Goal: Transaction & Acquisition: Purchase product/service

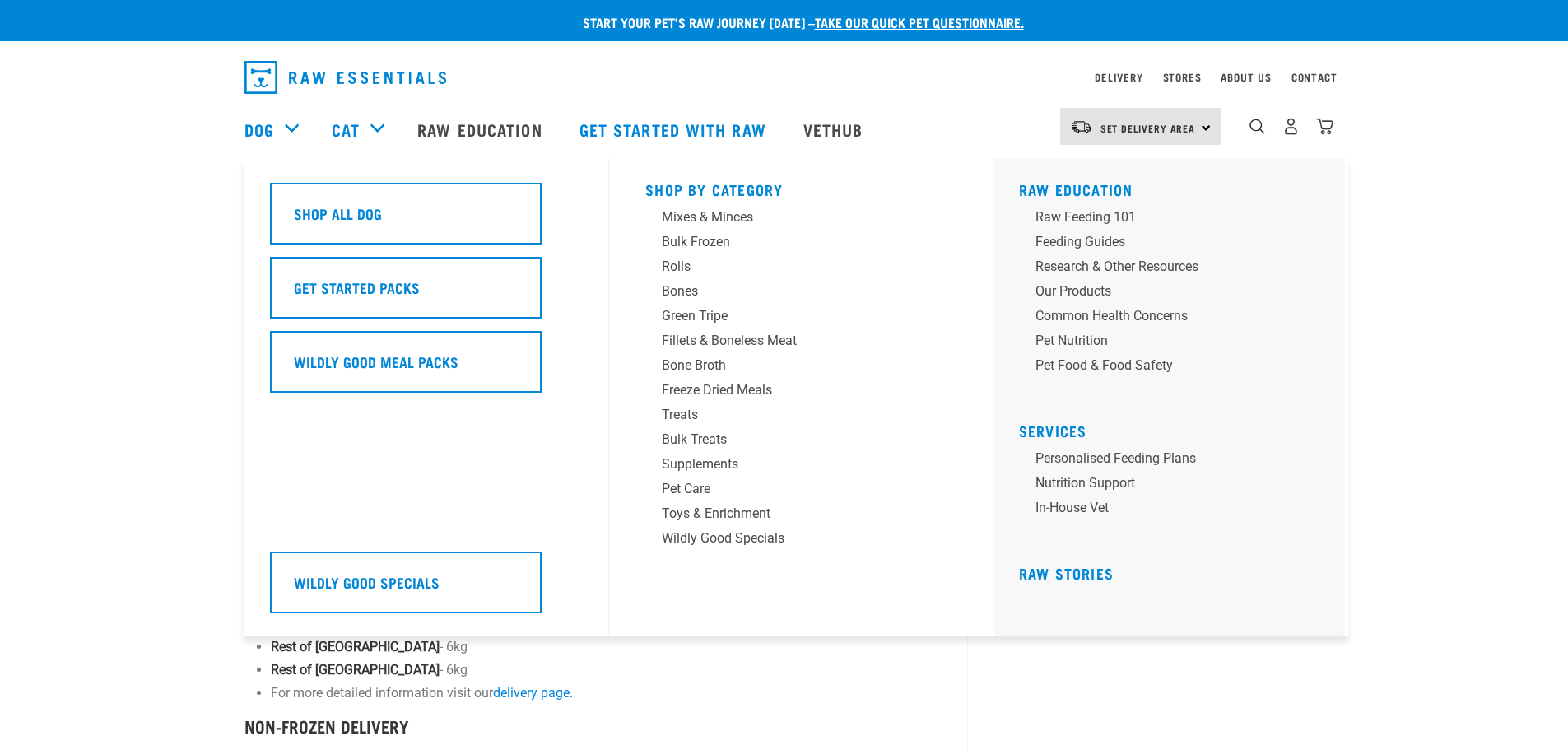
click at [287, 123] on div "Dog" at bounding box center [279, 129] width 70 height 66
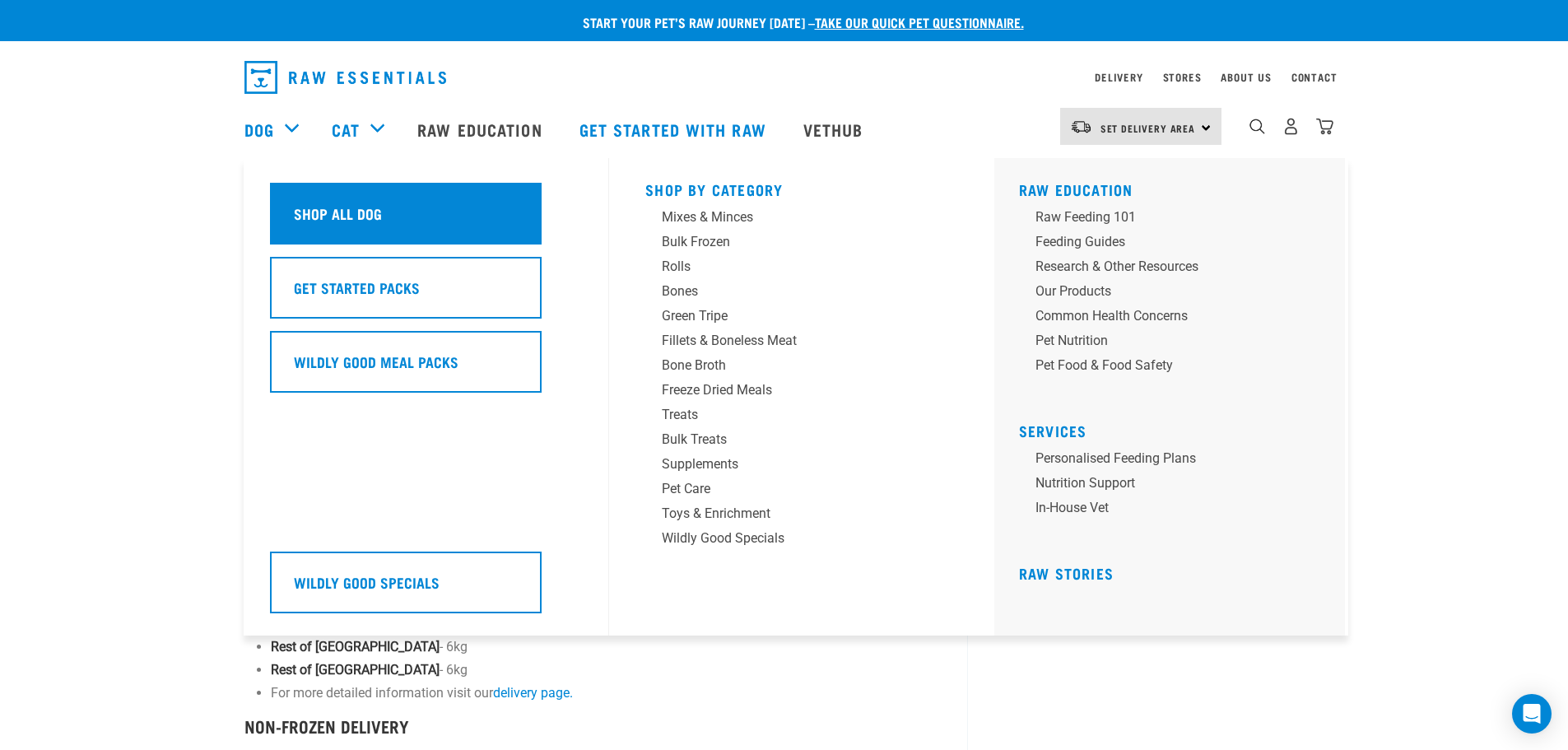
click at [307, 209] on h5 "Shop All Dog" at bounding box center [338, 213] width 88 height 21
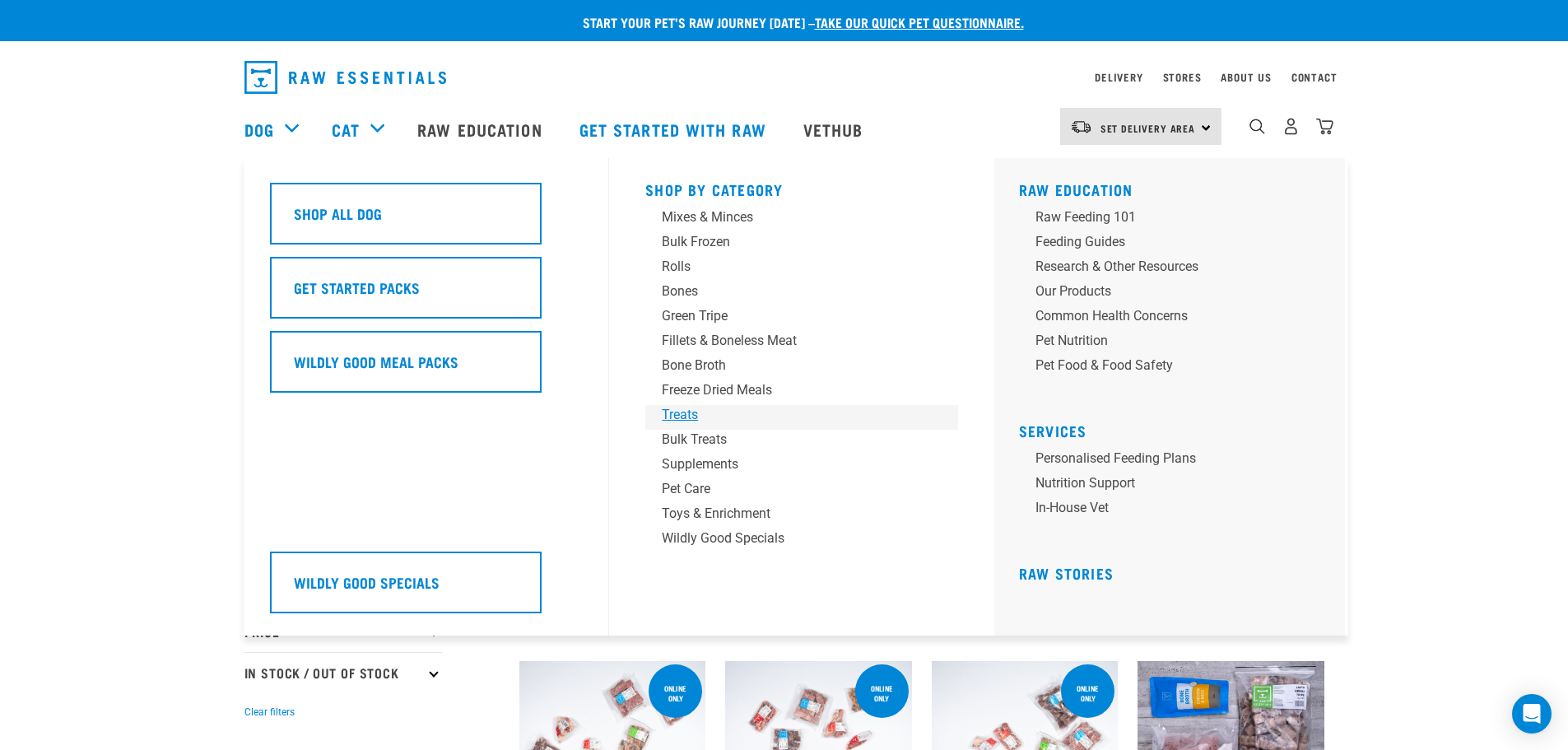
click at [691, 412] on div "Treats" at bounding box center [790, 415] width 257 height 20
click at [739, 436] on div "Bulk Treats" at bounding box center [790, 439] width 257 height 20
click at [678, 433] on div "Bulk Treats" at bounding box center [790, 439] width 257 height 20
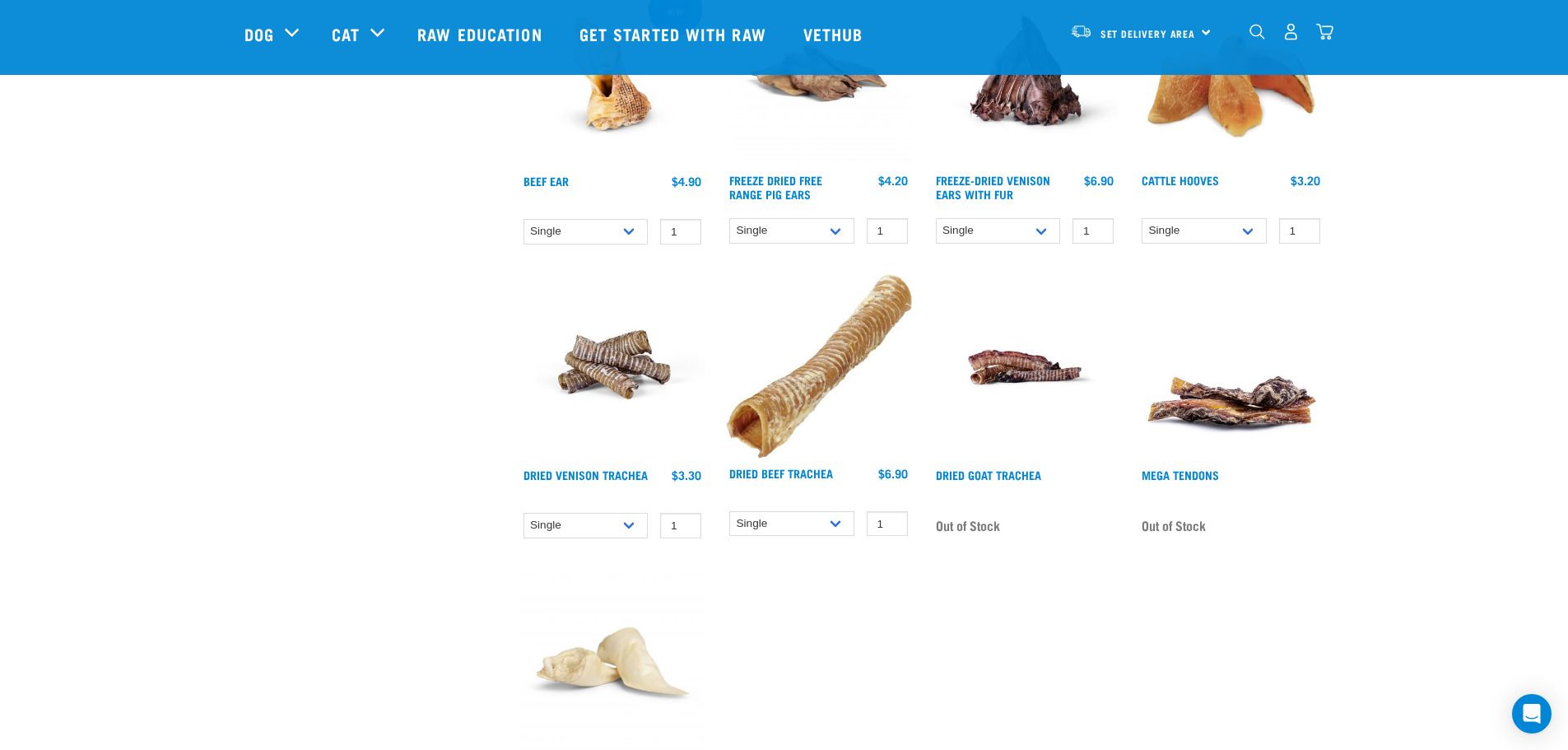
scroll to position [1152, 0]
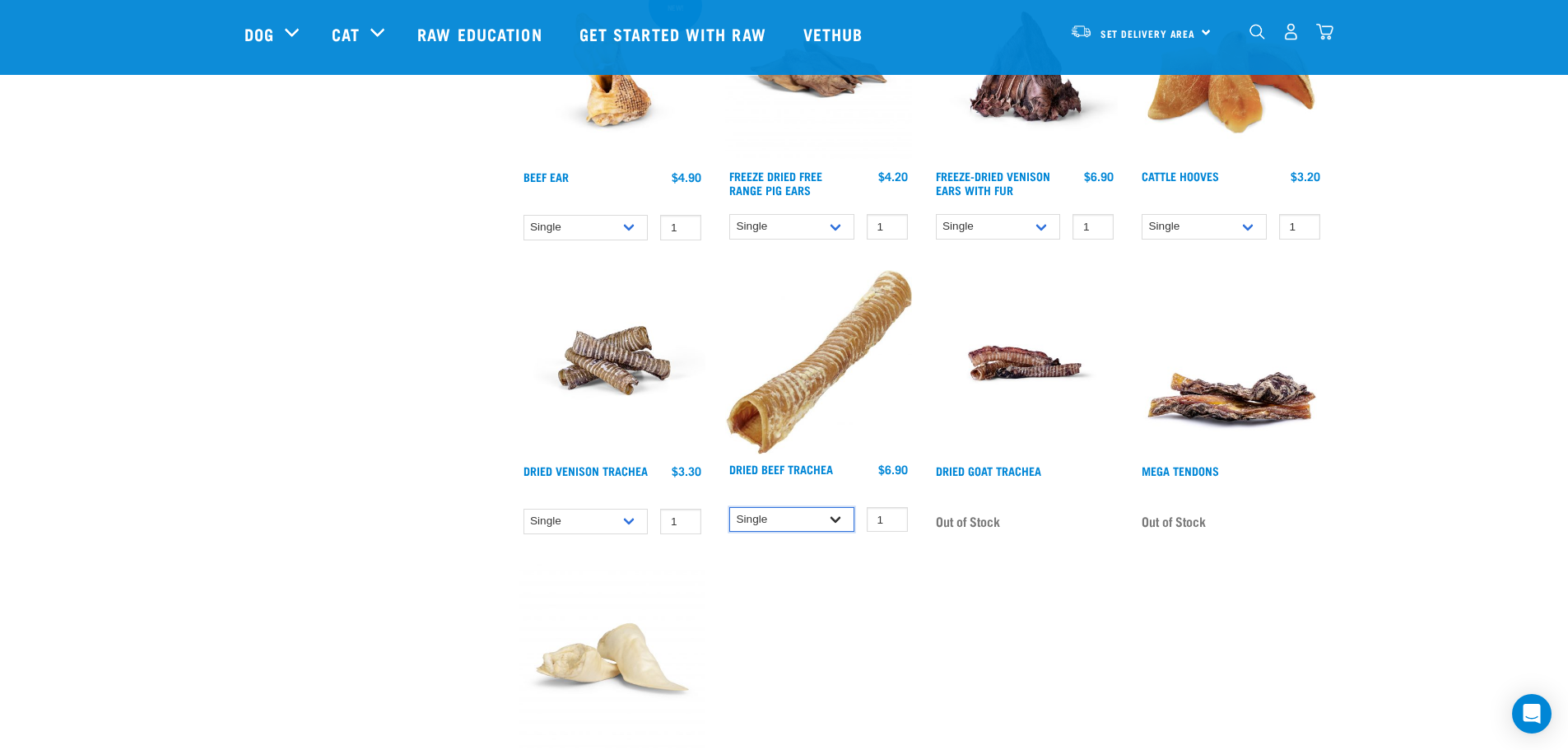
click at [819, 509] on select "Single 10 per pack 25 per pack" at bounding box center [792, 519] width 125 height 26
select select "251918"
click at [730, 507] on select "Single 10 per pack 25 per pack" at bounding box center [792, 519] width 125 height 26
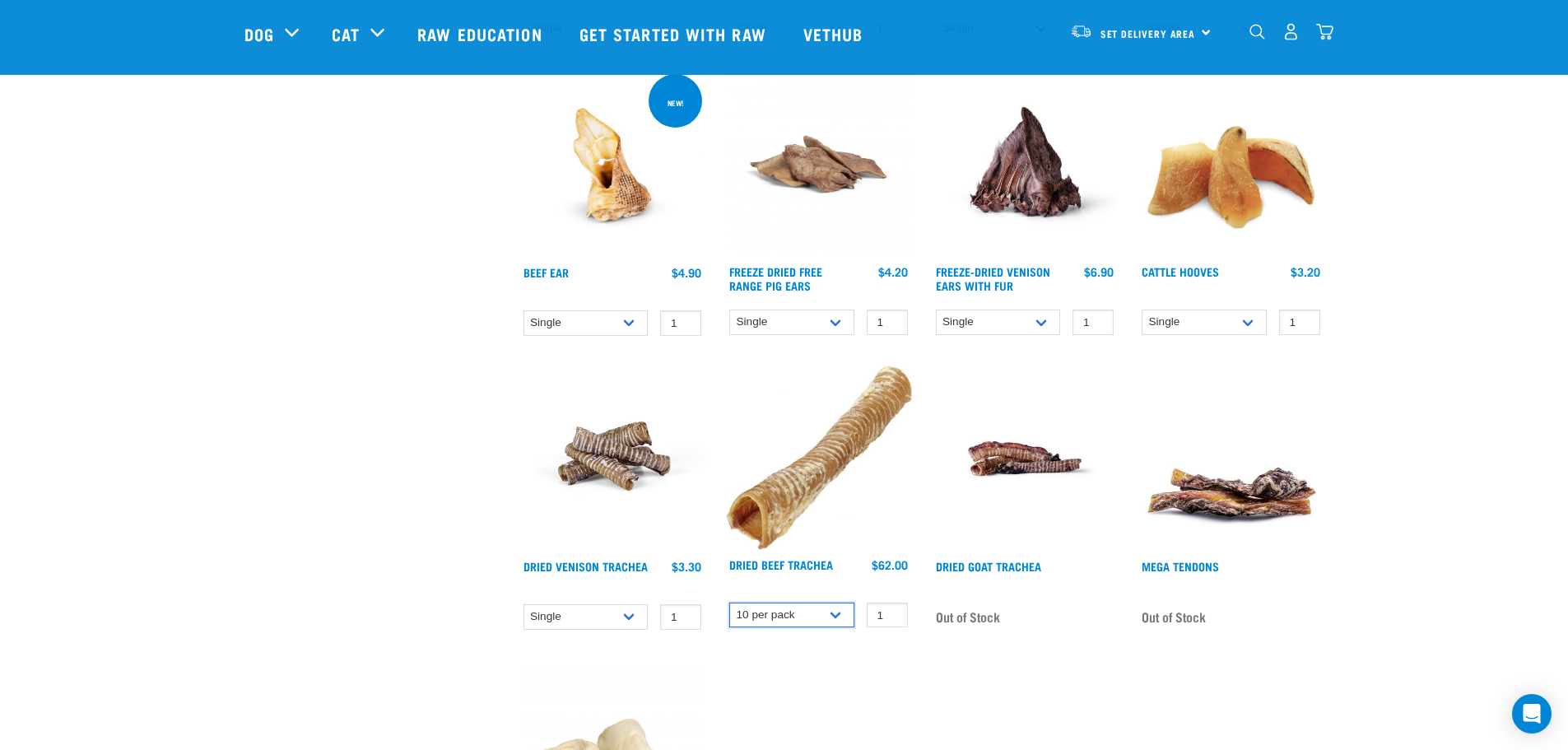
scroll to position [905, 0]
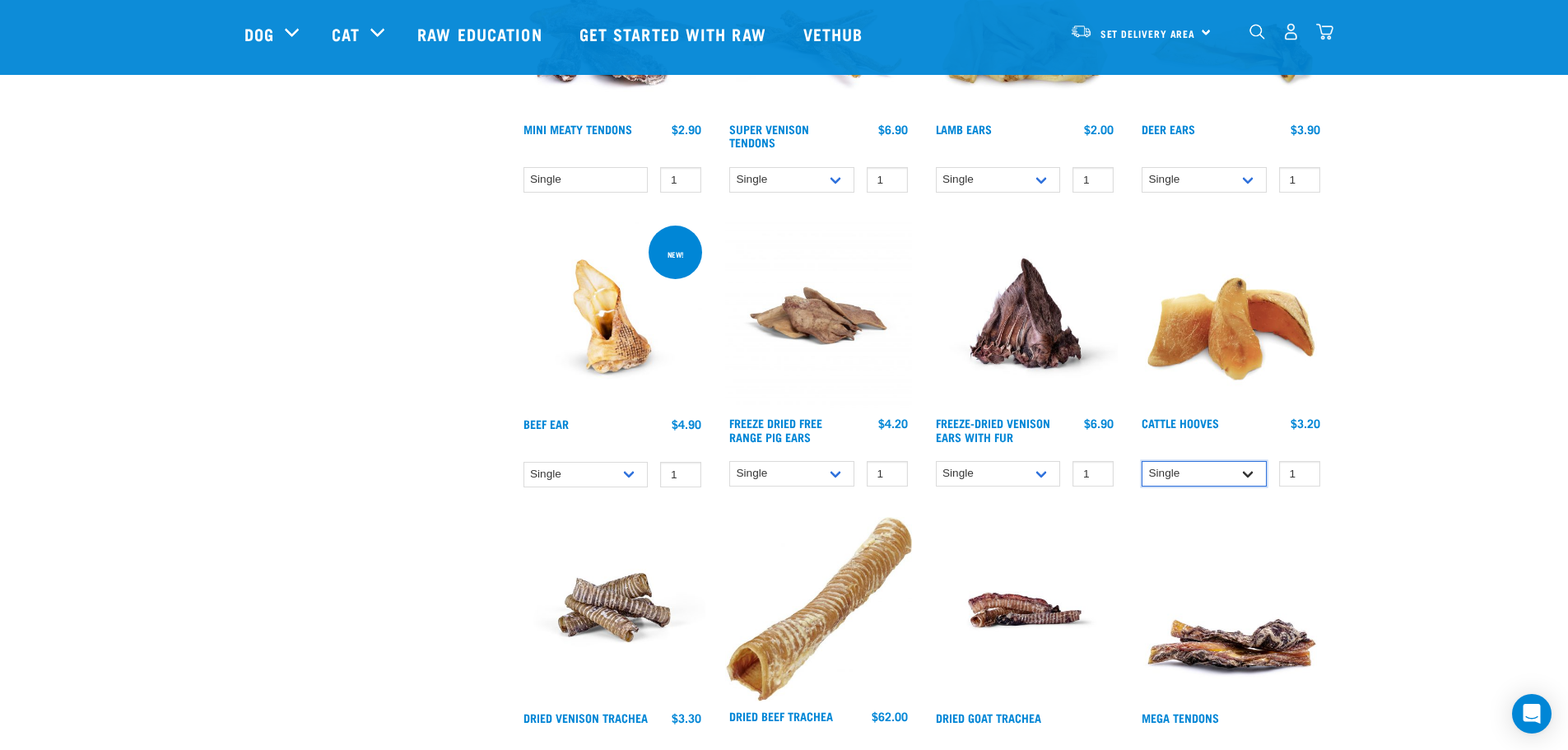
click at [1249, 480] on select "Single 10 per pack Bulk (30 pack)" at bounding box center [1204, 473] width 125 height 26
select select "724"
click at [1141, 461] on select "Single 10 per pack Bulk (30 pack)" at bounding box center [1204, 473] width 125 height 26
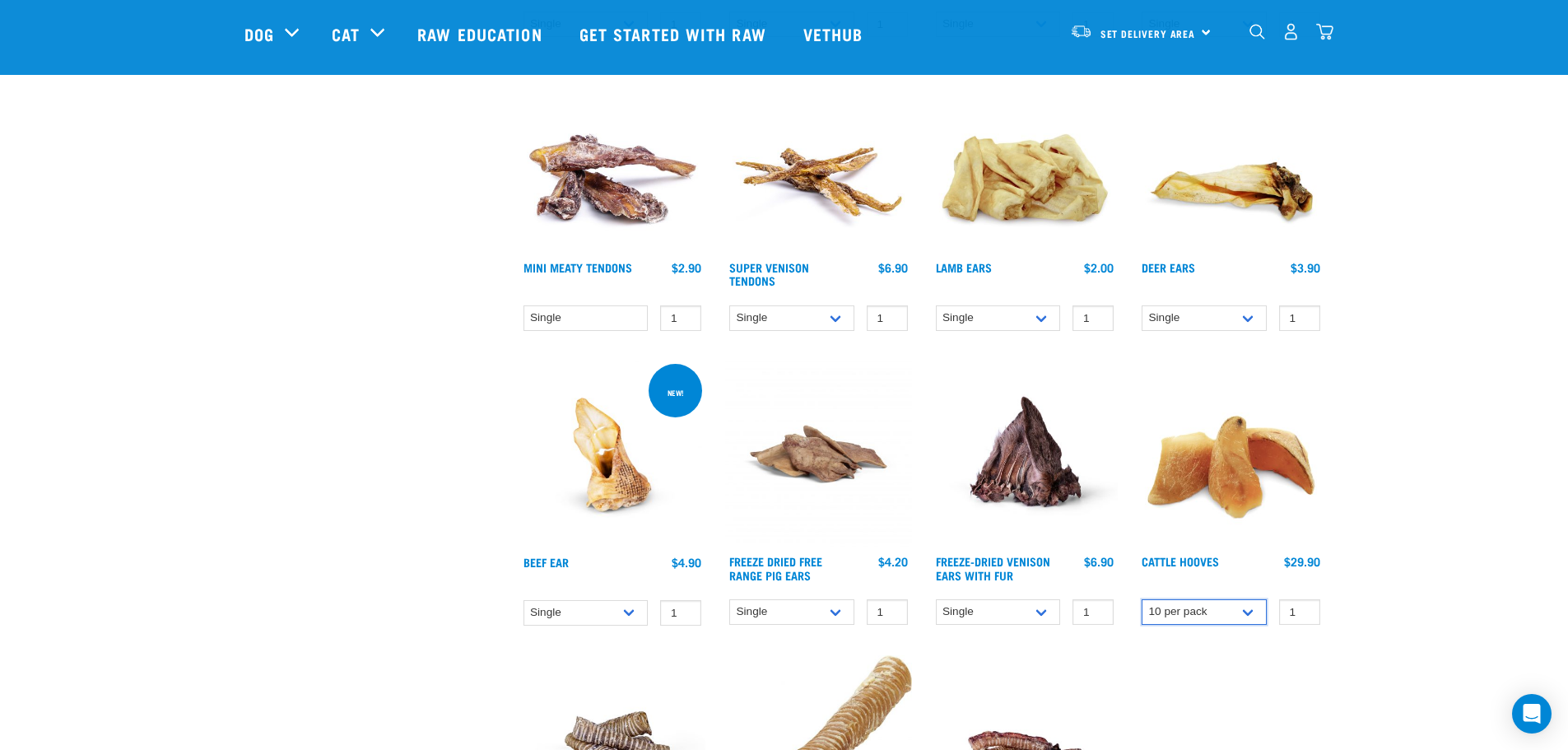
scroll to position [740, 0]
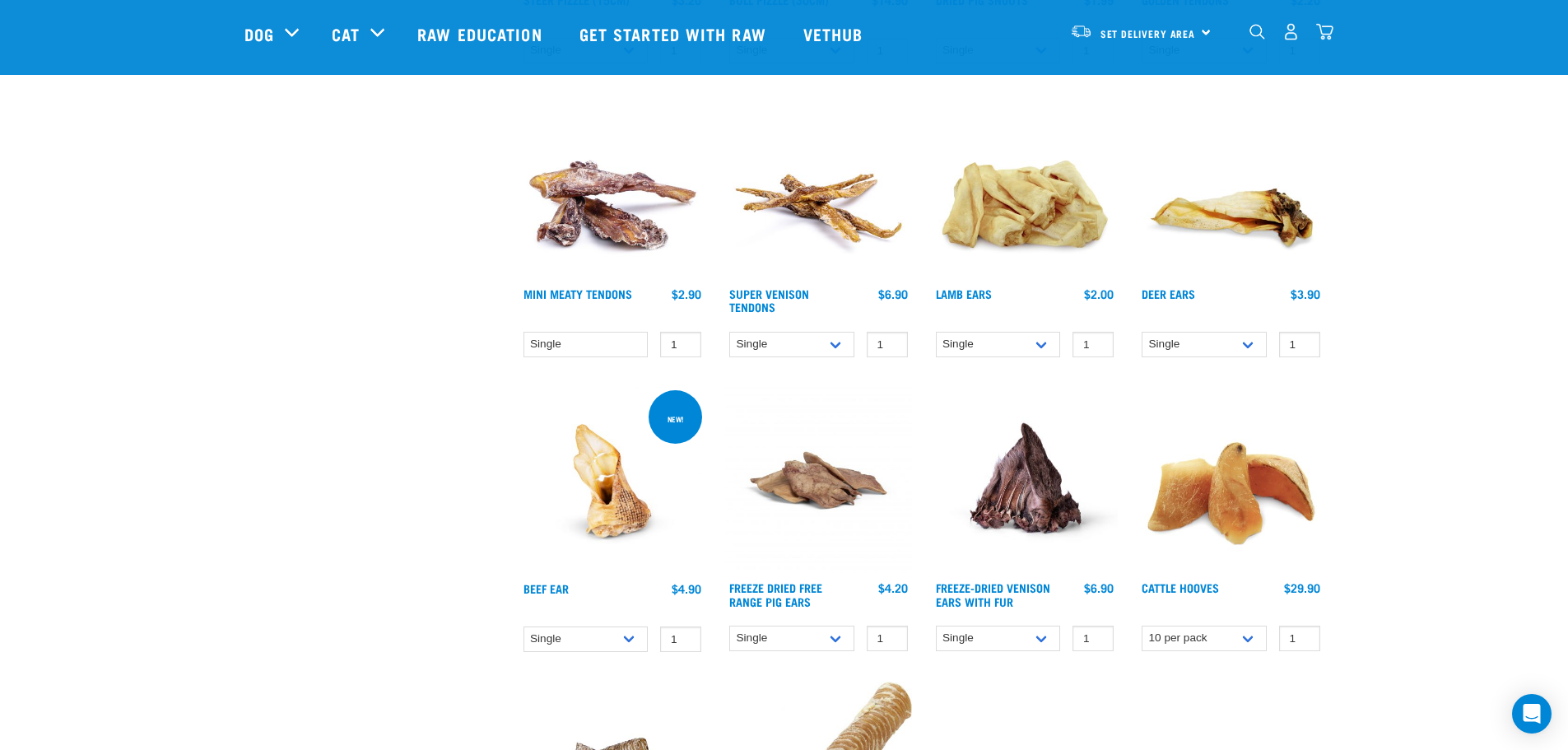
click at [498, 209] on div "× Filter products Pet Type Dog Cat Experience New Raw Feeder Experienced Raw Fe…" at bounding box center [372, 322] width 275 height 2013
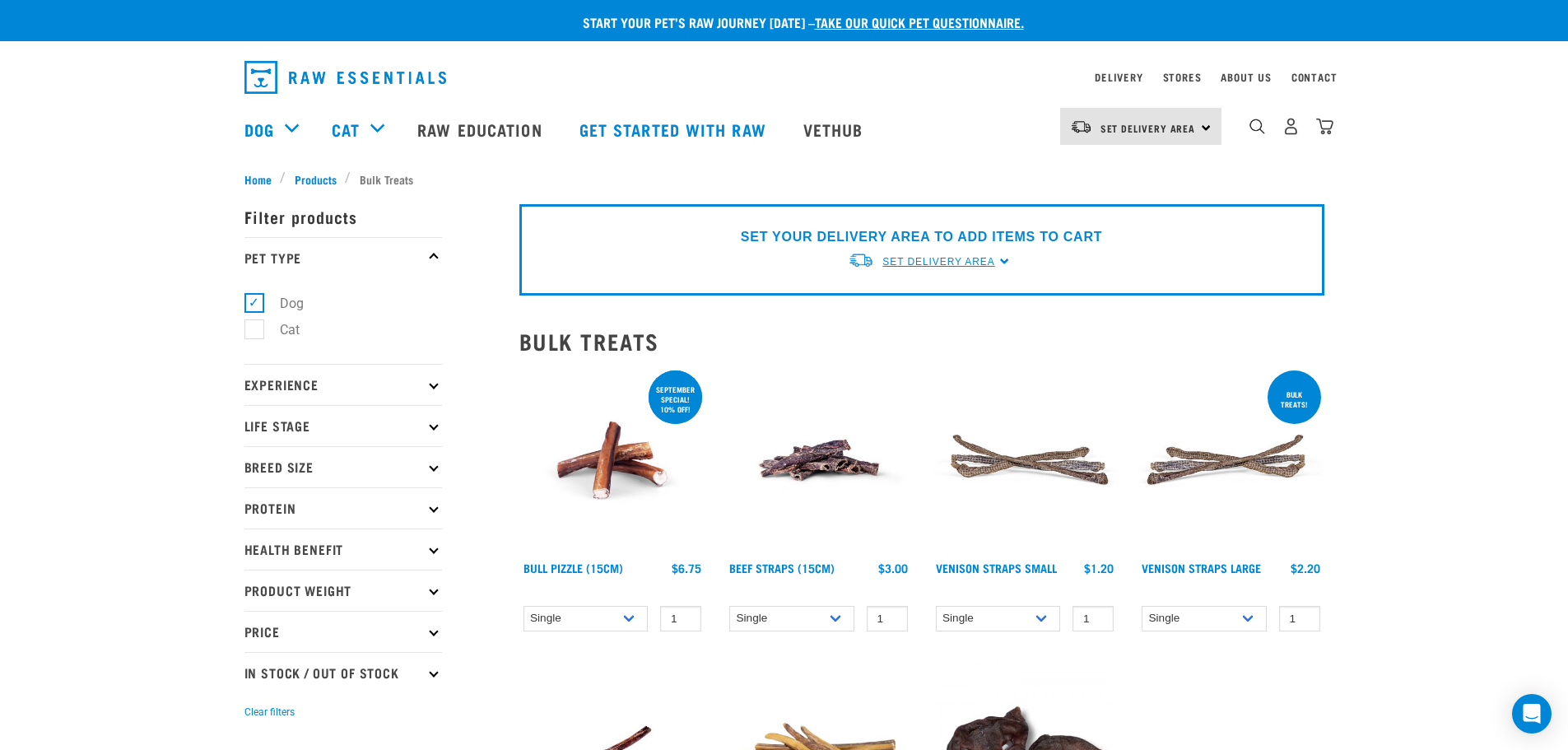
drag, startPoint x: 948, startPoint y: 246, endPoint x: 948, endPoint y: 262, distance: 16.0
click at [948, 247] on div "Set Delivery Area" at bounding box center [938, 261] width 112 height 29
click at [949, 256] on span "Set Delivery Area" at bounding box center [938, 261] width 112 height 12
click at [943, 262] on span "Set Delivery Area" at bounding box center [938, 261] width 112 height 12
click at [900, 298] on link "[GEOGRAPHIC_DATA]" at bounding box center [930, 299] width 164 height 27
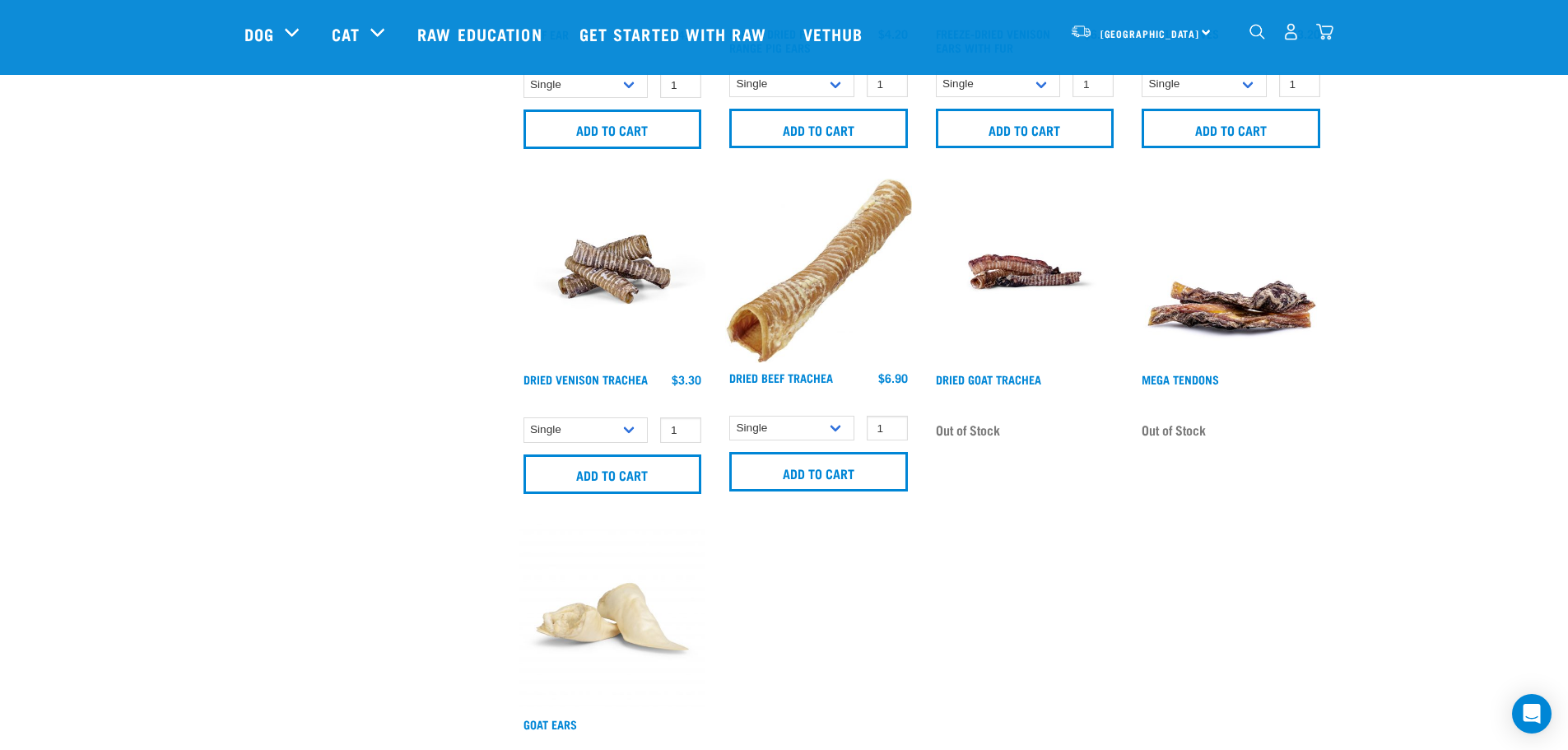
scroll to position [1398, 0]
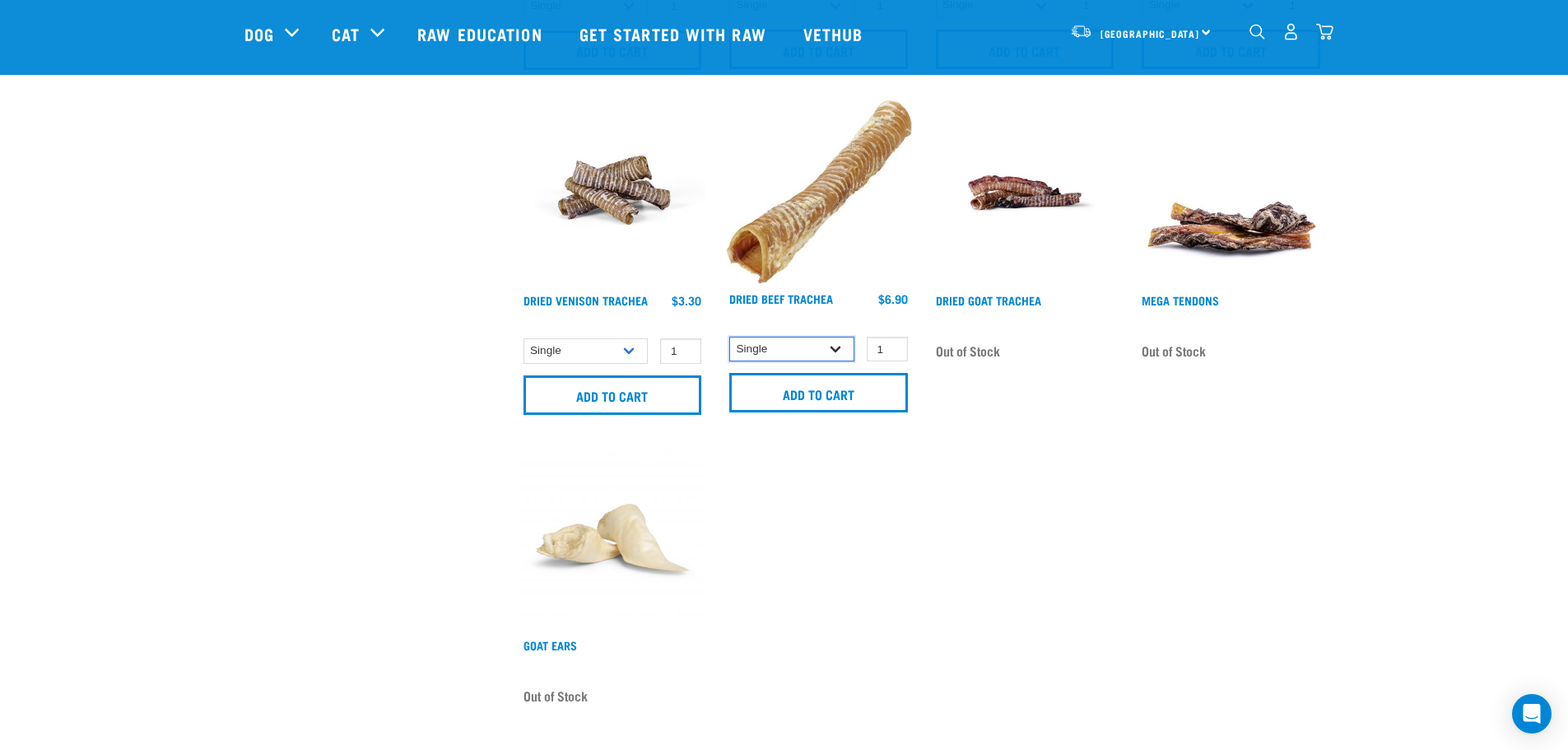
click at [836, 342] on select "Single 10 per pack 25 per pack" at bounding box center [792, 349] width 125 height 26
select select "251918"
click at [730, 337] on select "Single 10 per pack 25 per pack" at bounding box center [792, 349] width 125 height 26
click at [821, 396] on input "Add to cart" at bounding box center [819, 392] width 178 height 39
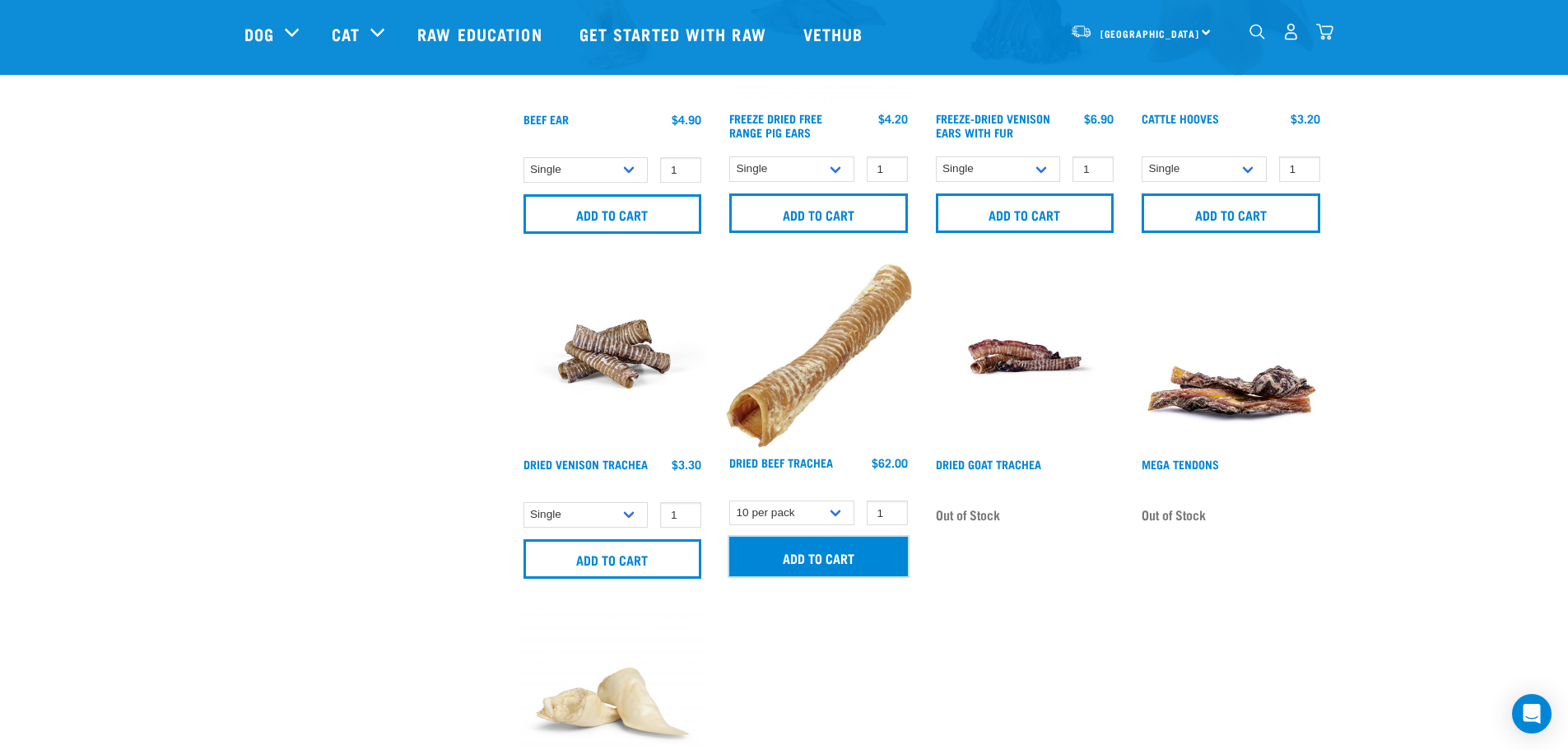
scroll to position [1070, 0]
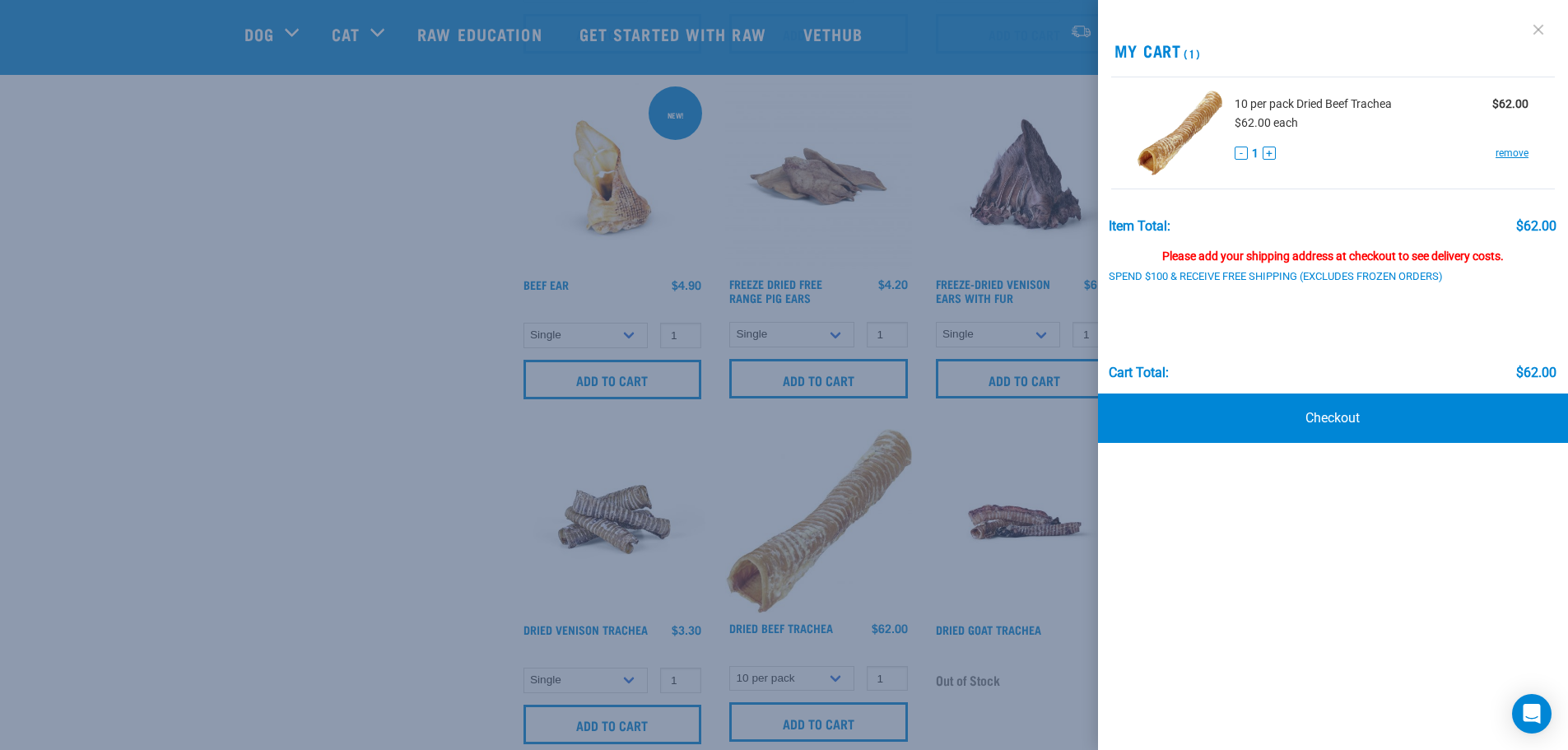
click at [1539, 30] on link at bounding box center [1539, 29] width 27 height 27
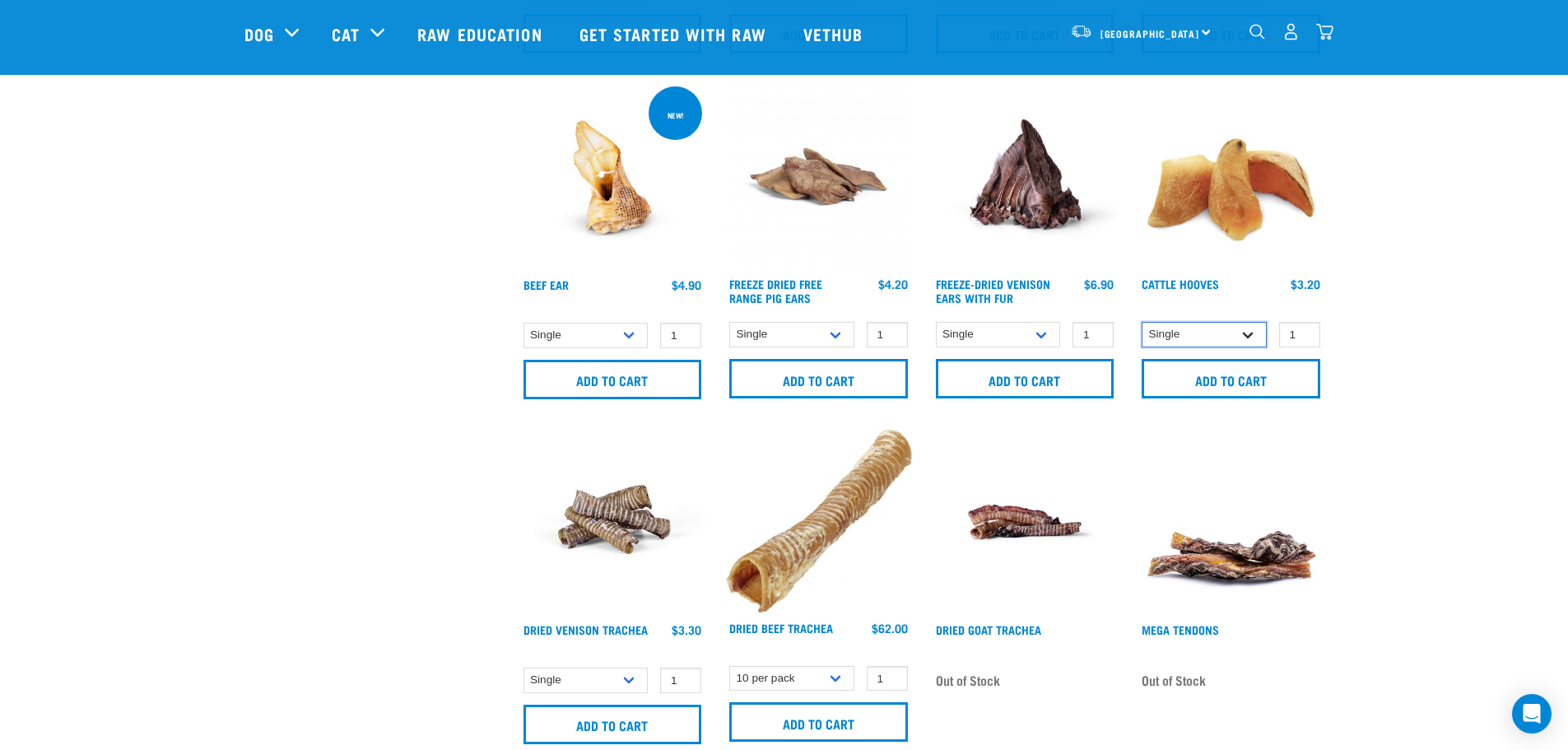
click at [1248, 335] on select "Single 10 per pack Bulk (30 pack)" at bounding box center [1204, 334] width 125 height 26
select select "724"
click at [1141, 322] on select "Single 10 per pack Bulk (30 pack)" at bounding box center [1204, 334] width 125 height 26
click at [1237, 386] on input "Add to cart" at bounding box center [1230, 379] width 178 height 39
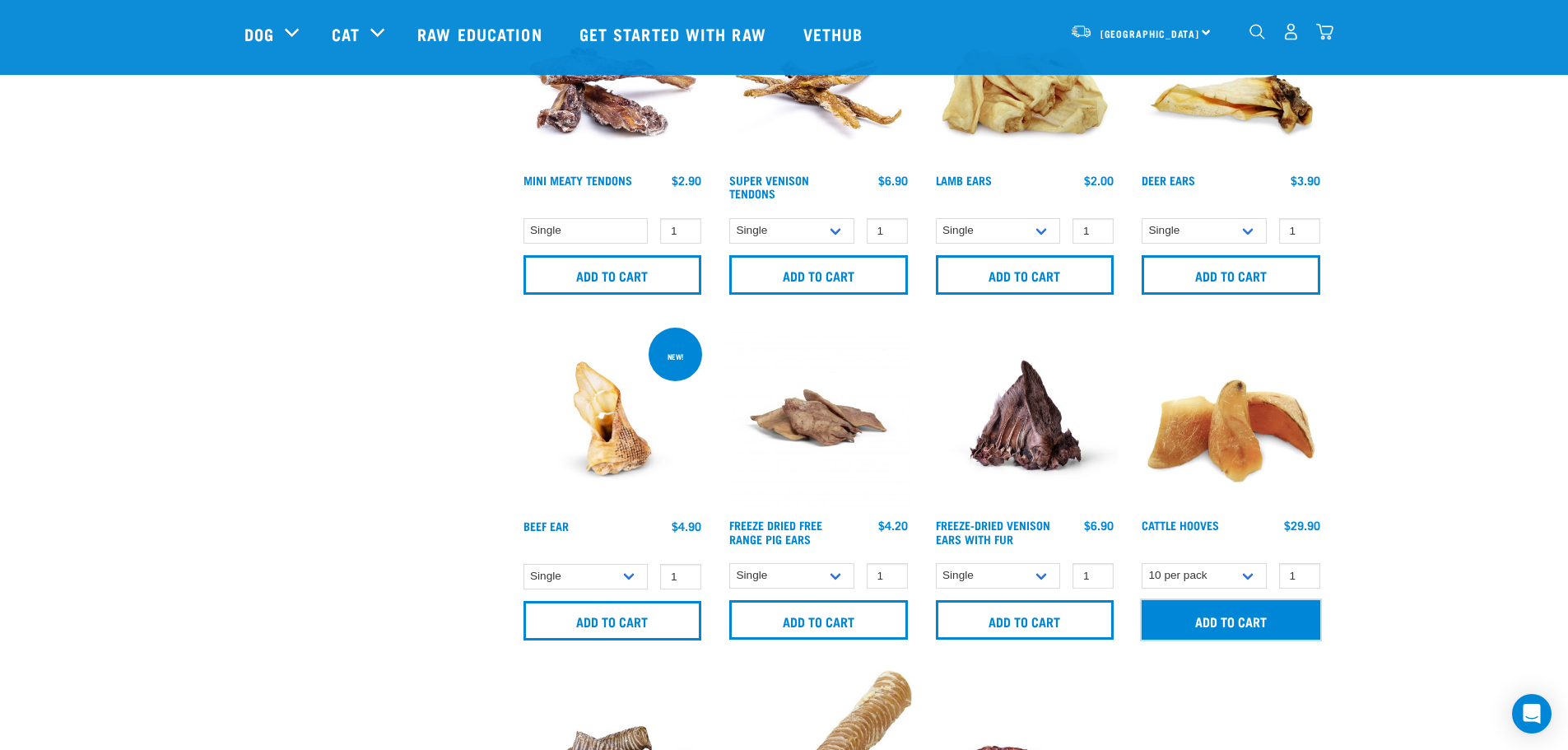
scroll to position [658, 0]
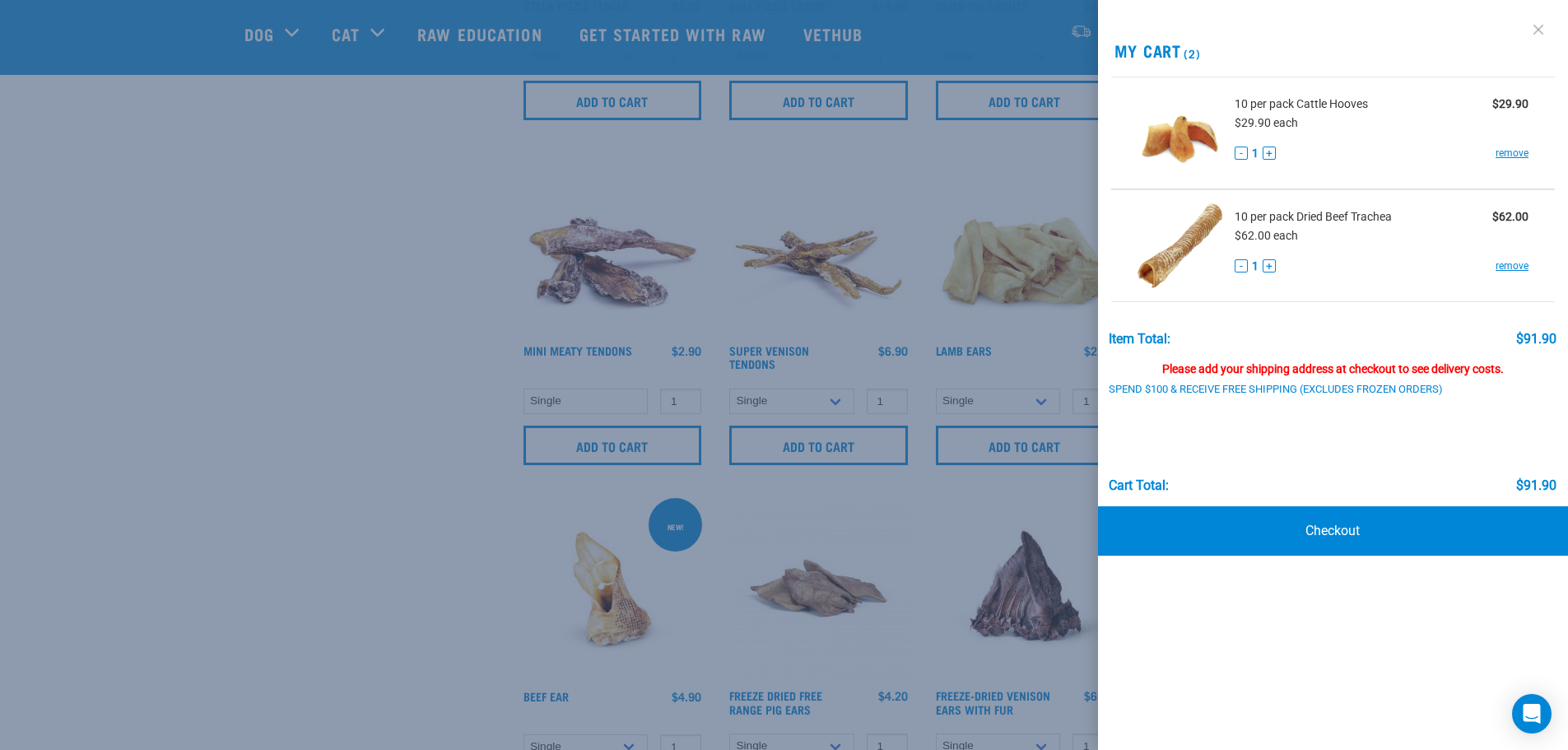
click at [1529, 30] on link at bounding box center [1539, 29] width 27 height 27
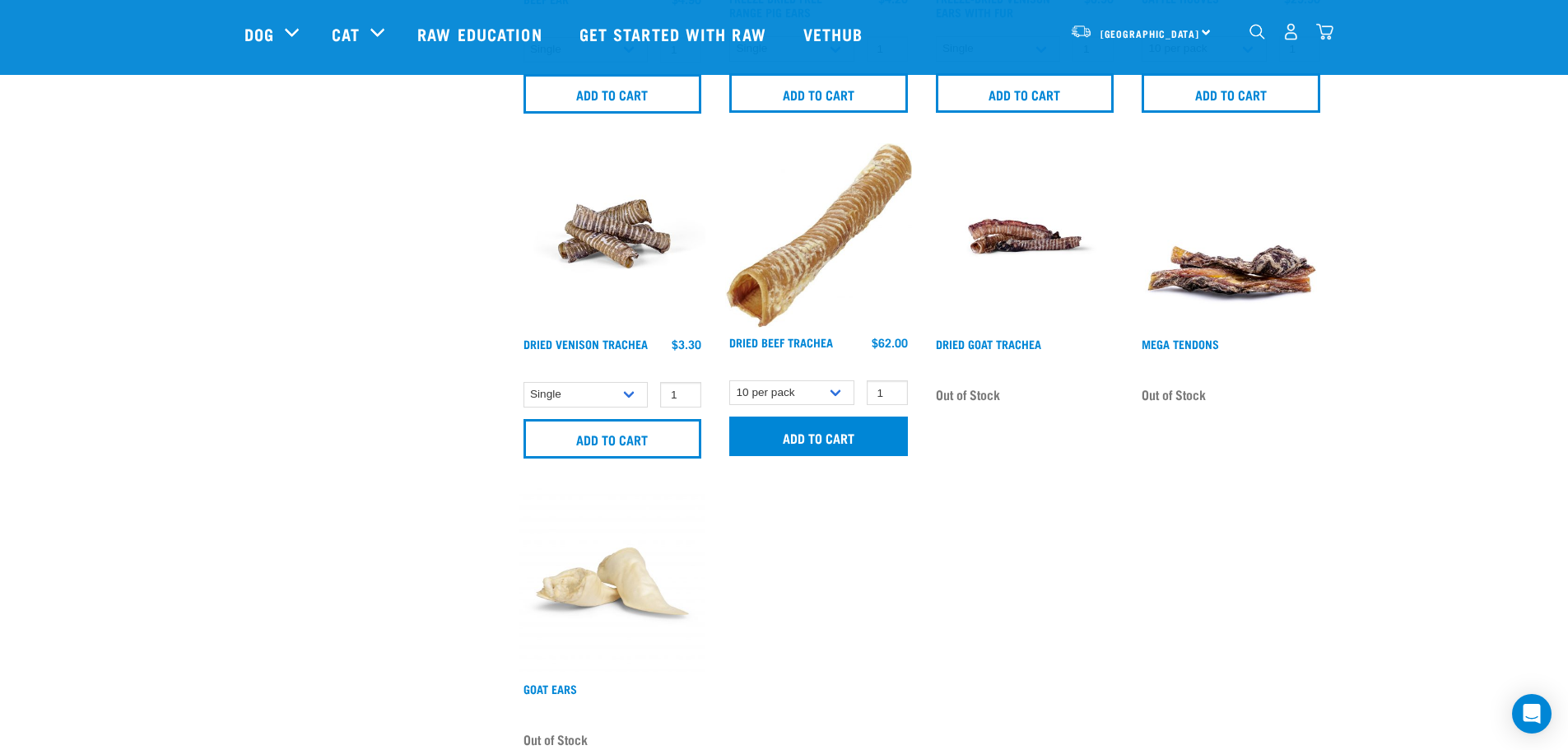
scroll to position [1398, 0]
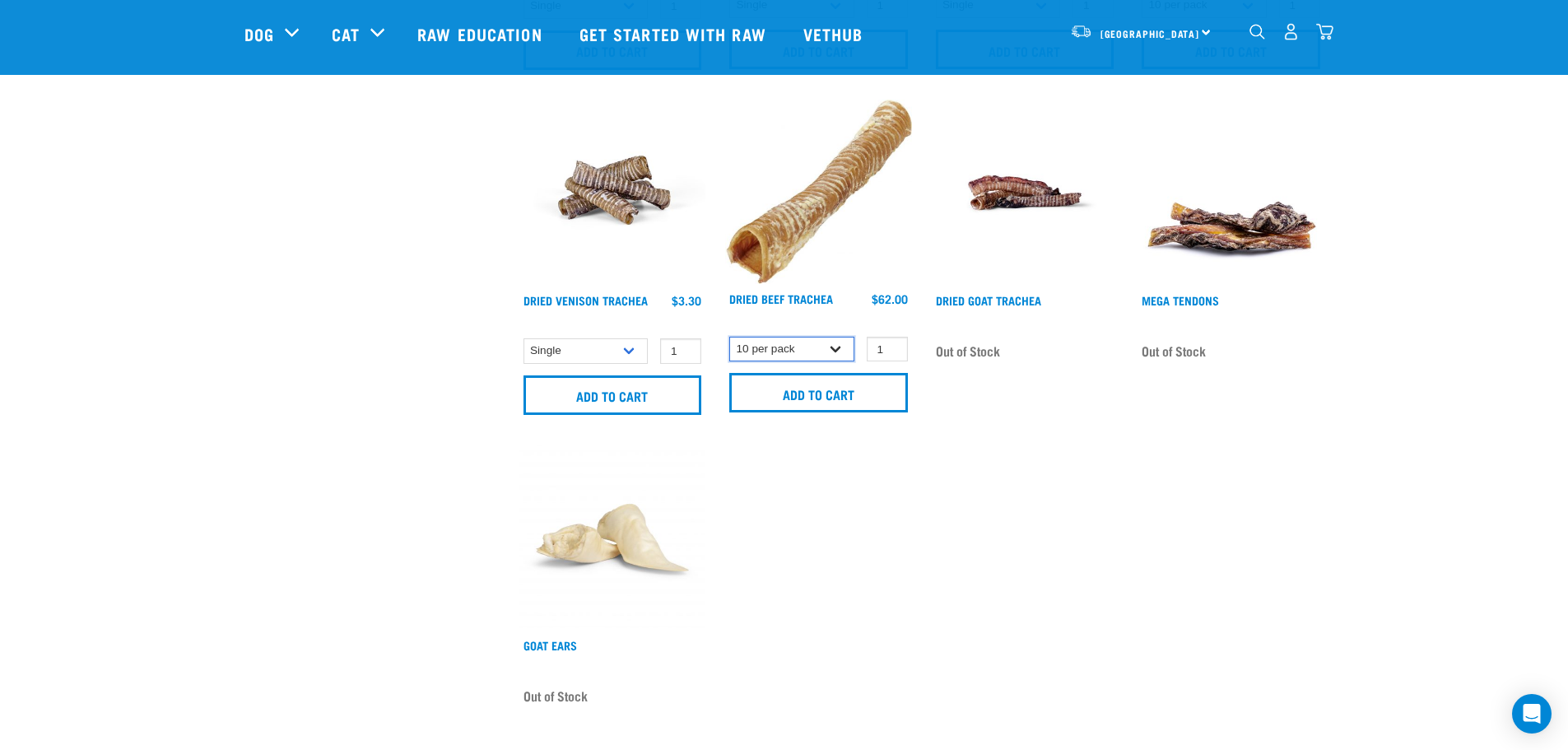
click at [839, 343] on select "Single 10 per pack 25 per pack" at bounding box center [792, 349] width 125 height 26
select select "34495"
click at [730, 337] on select "Single 10 per pack 25 per pack" at bounding box center [792, 349] width 125 height 26
click at [890, 344] on input "2" at bounding box center [887, 349] width 41 height 26
click at [890, 343] on input "3" at bounding box center [887, 349] width 41 height 26
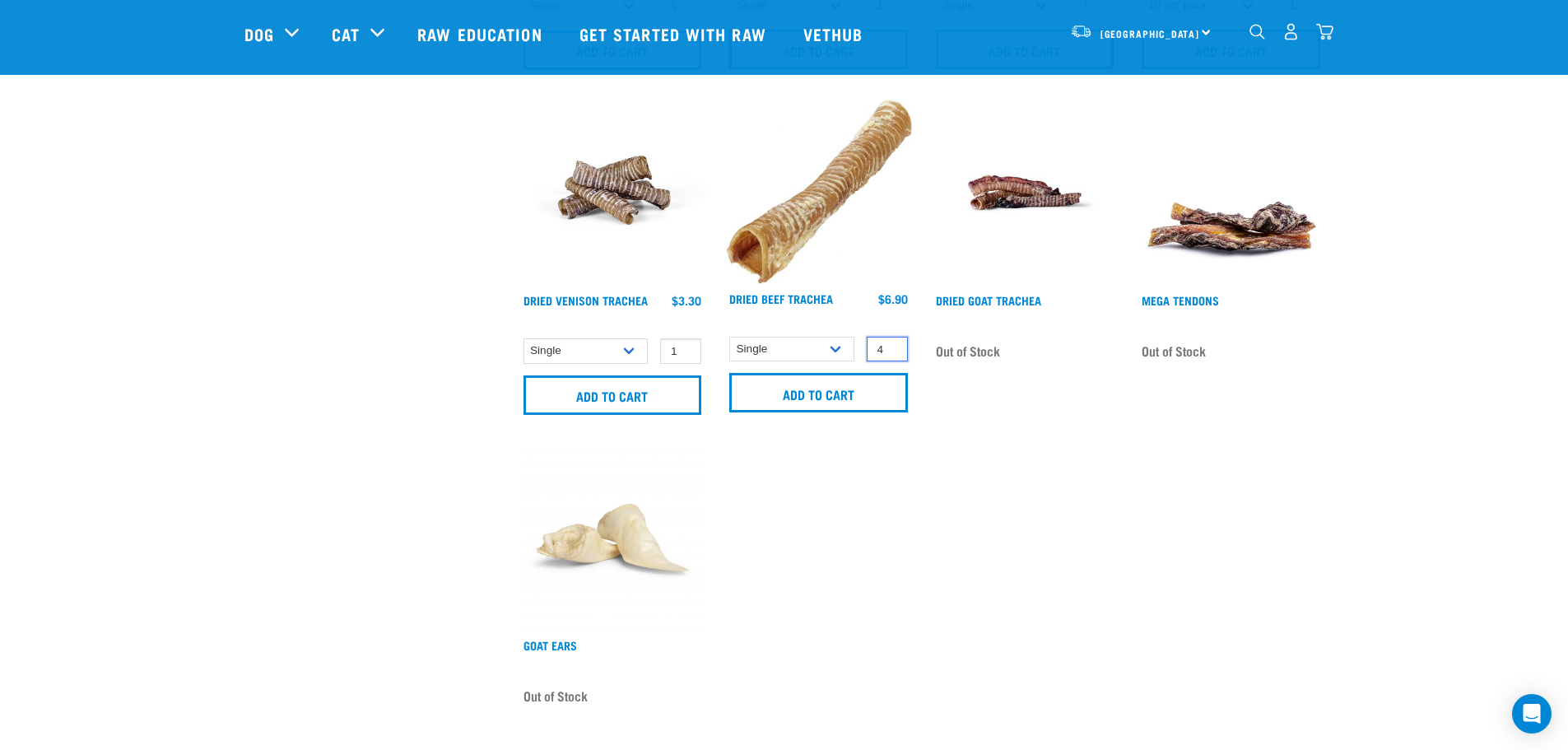
click at [890, 343] on input "4" at bounding box center [887, 349] width 41 height 26
click at [889, 344] on input "5" at bounding box center [887, 349] width 41 height 26
type input "6"
click at [889, 344] on input "6" at bounding box center [887, 349] width 41 height 26
click at [857, 390] on input "Add to cart" at bounding box center [819, 392] width 178 height 39
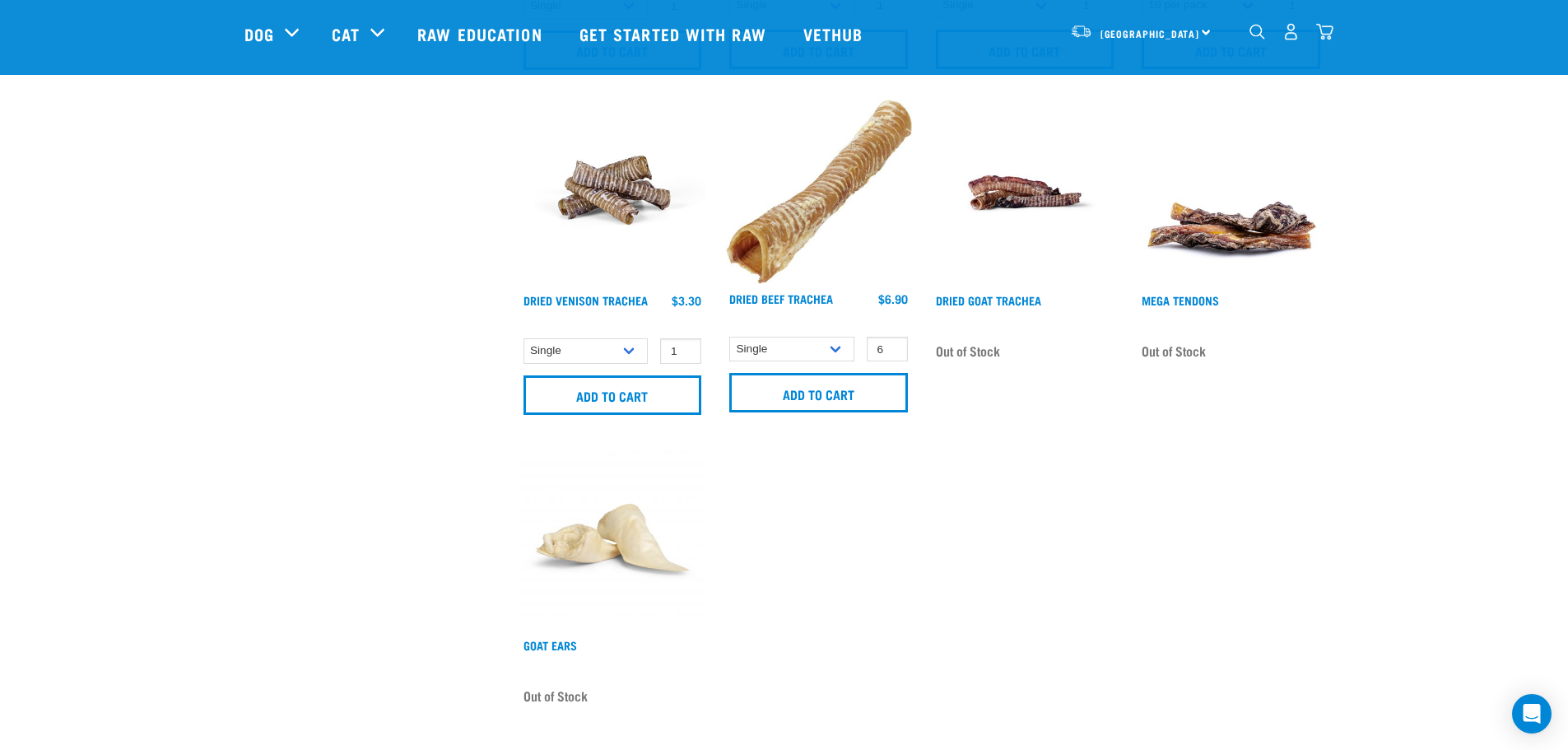
click at [1325, 32] on img "dropdown navigation" at bounding box center [1324, 31] width 17 height 17
click at [1323, 40] on img "dropdown navigation" at bounding box center [1324, 31] width 17 height 17
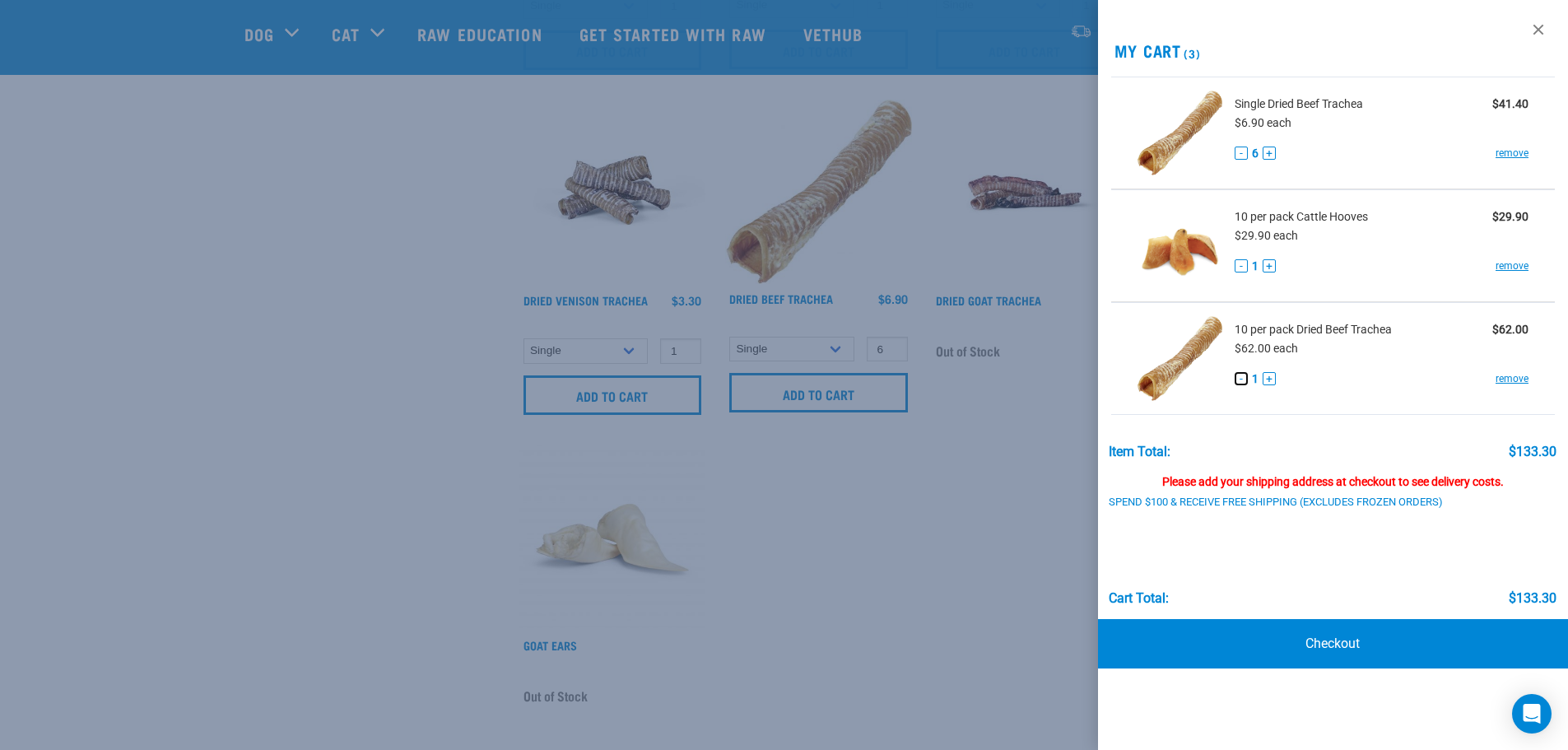
click at [1242, 380] on button "-" at bounding box center [1241, 379] width 13 height 13
click at [1514, 377] on link "remove" at bounding box center [1512, 379] width 33 height 15
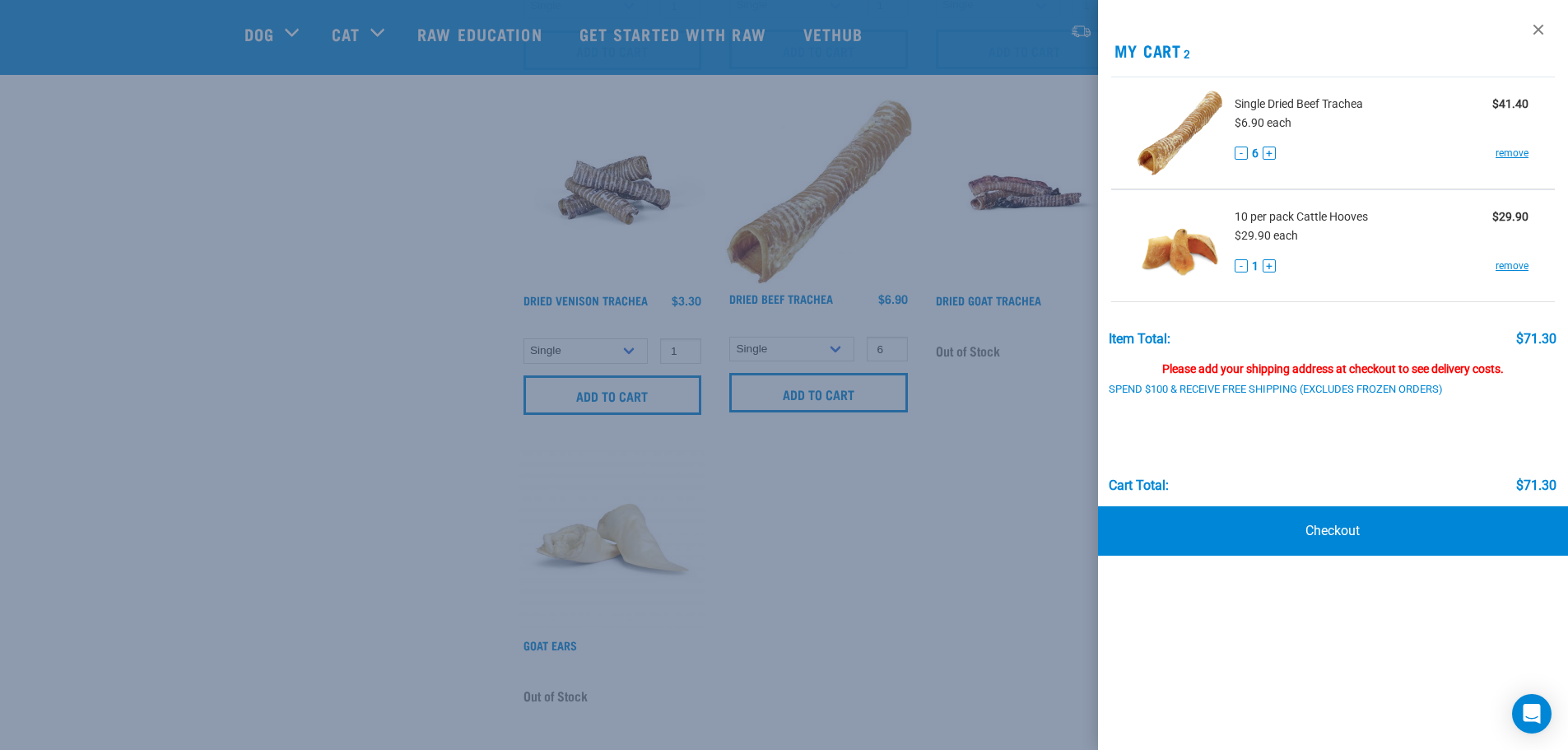
click at [1034, 421] on div at bounding box center [784, 375] width 1568 height 750
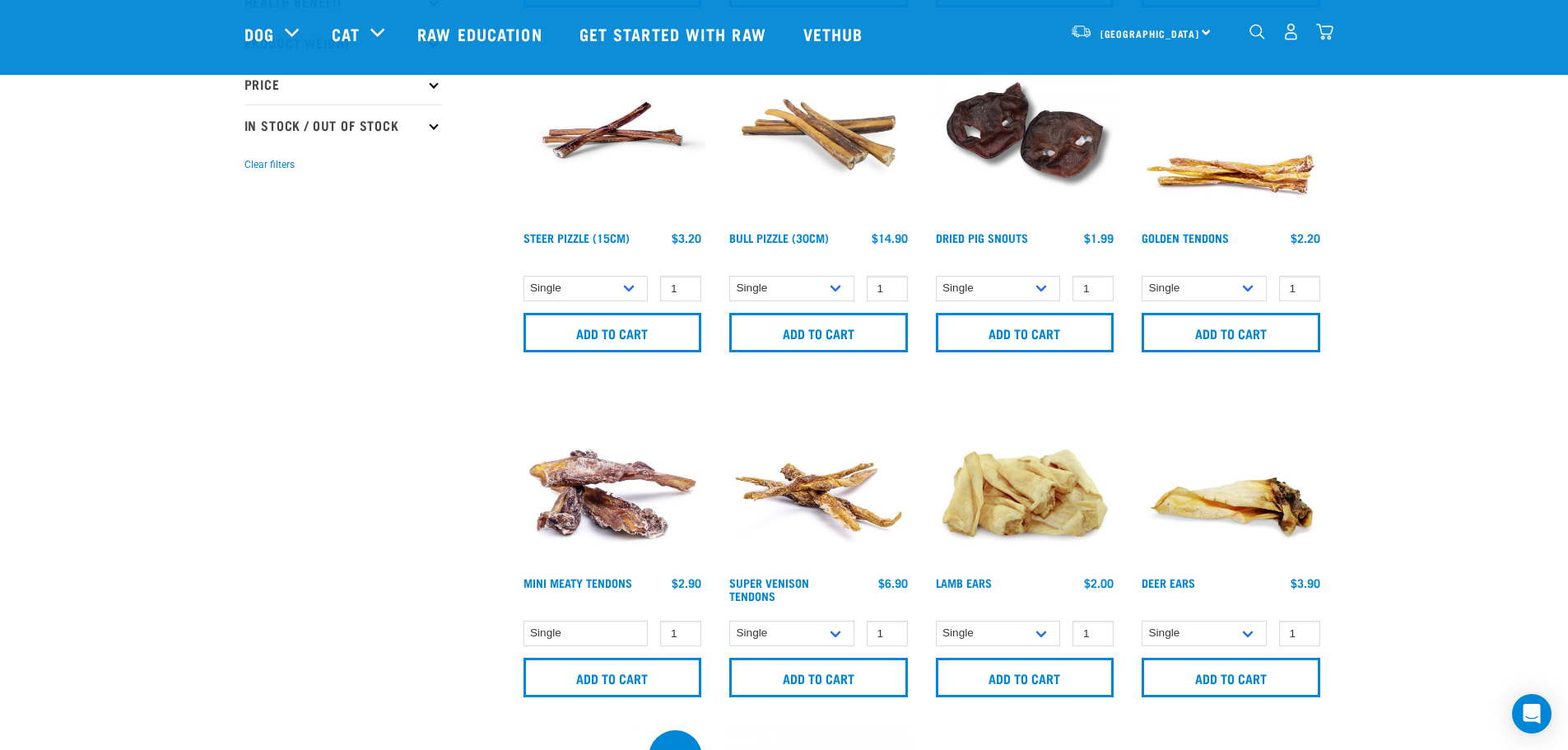
scroll to position [412, 0]
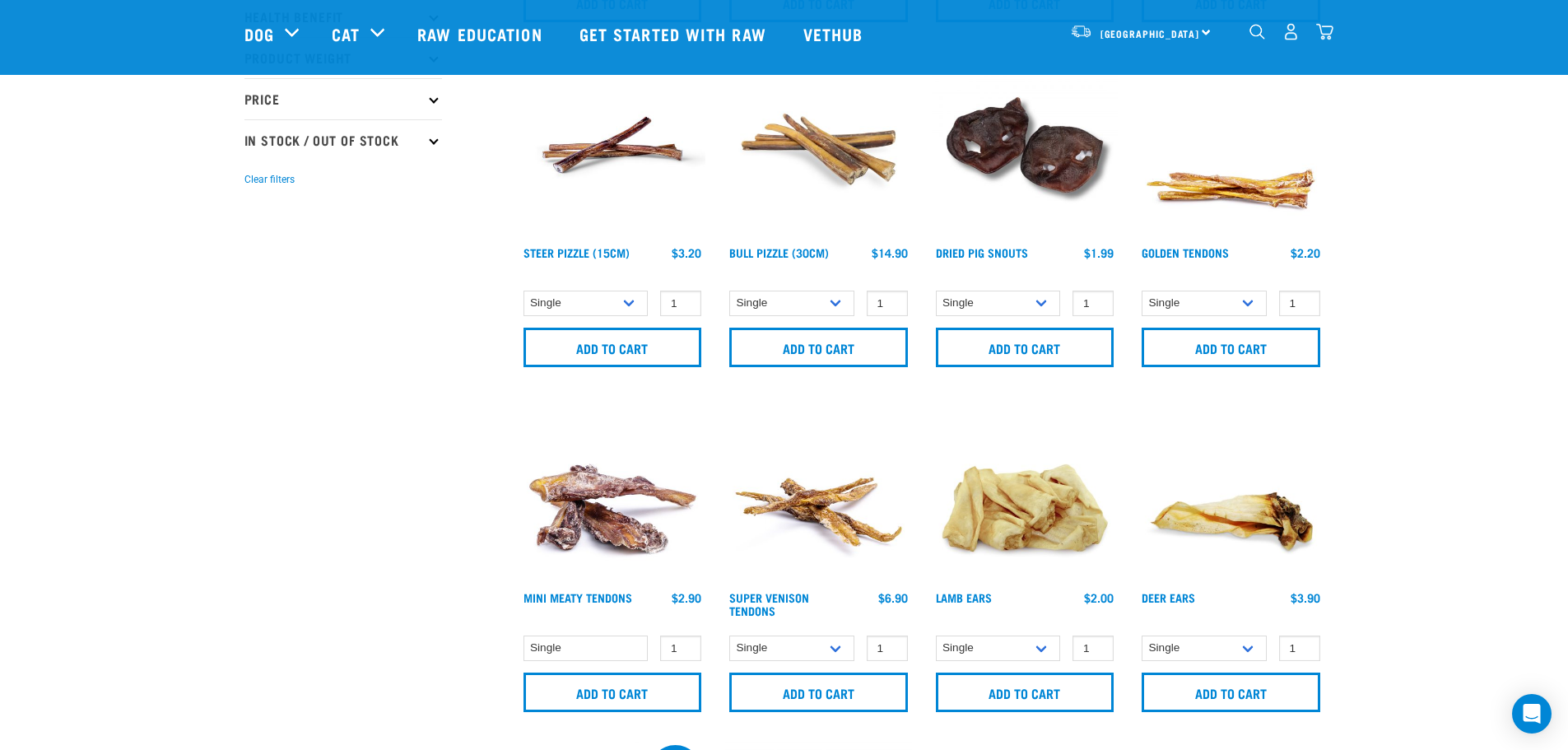
click at [1319, 37] on img "dropdown navigation" at bounding box center [1324, 31] width 17 height 17
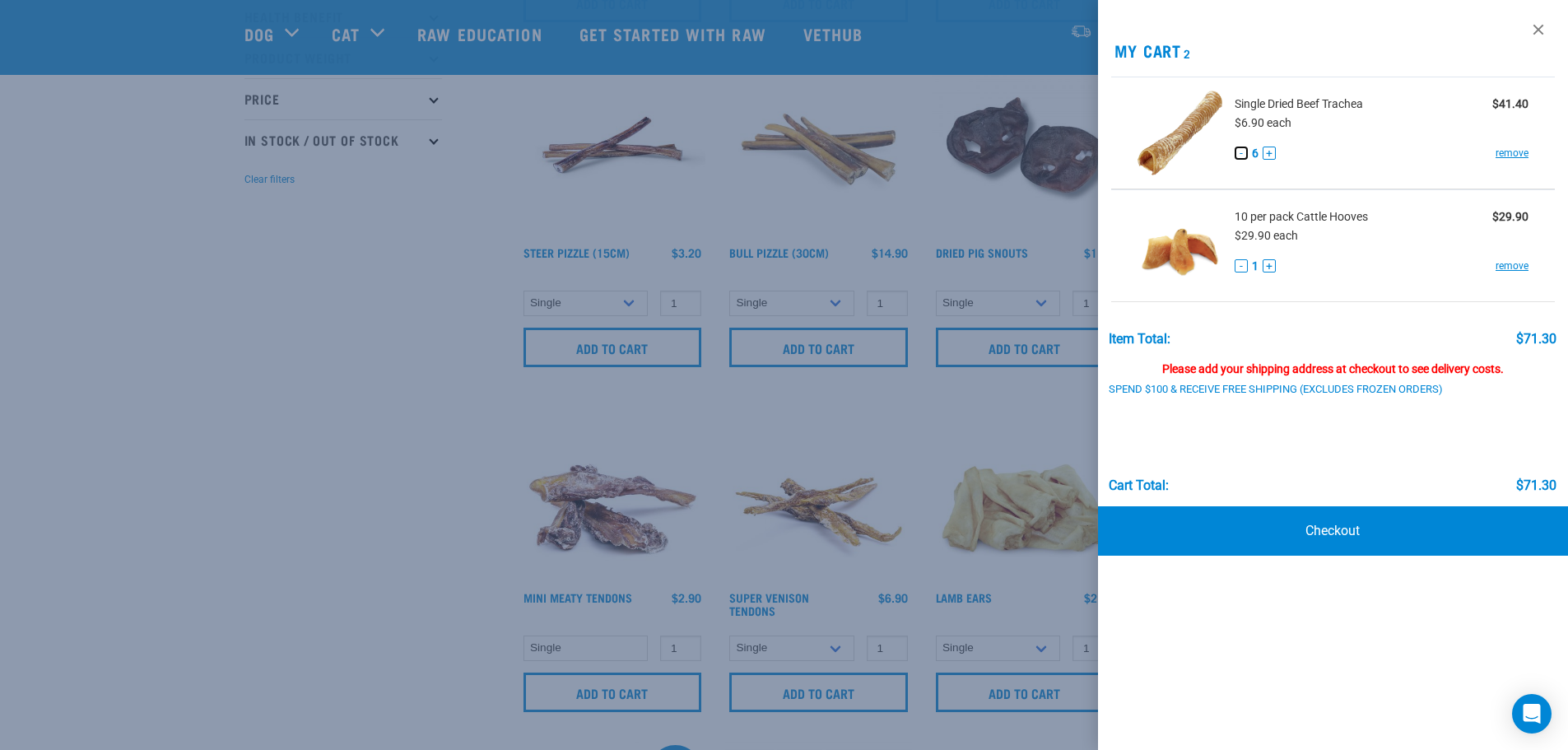
click at [1238, 154] on button "-" at bounding box center [1241, 152] width 13 height 13
click at [390, 298] on div at bounding box center [784, 375] width 1568 height 750
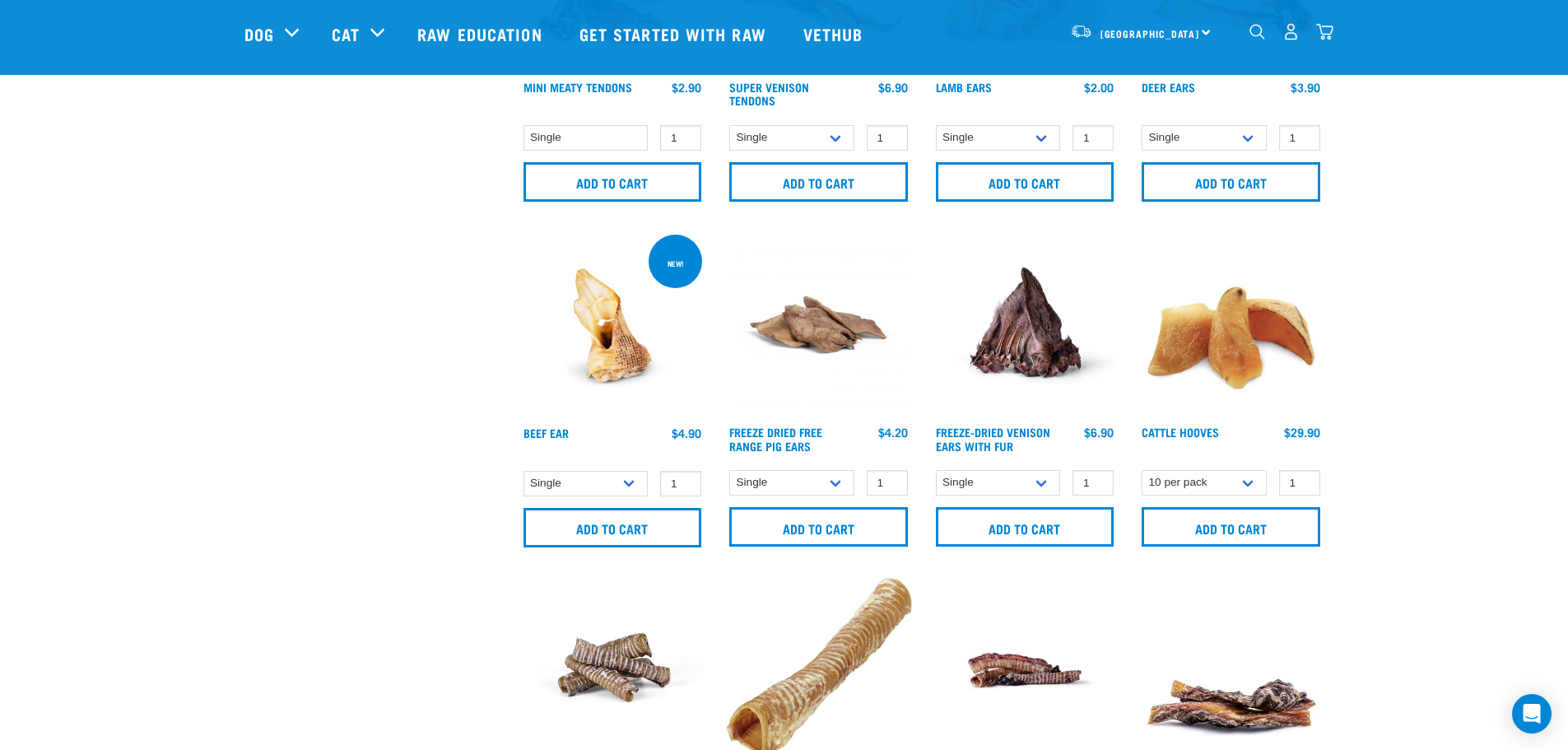
scroll to position [823, 0]
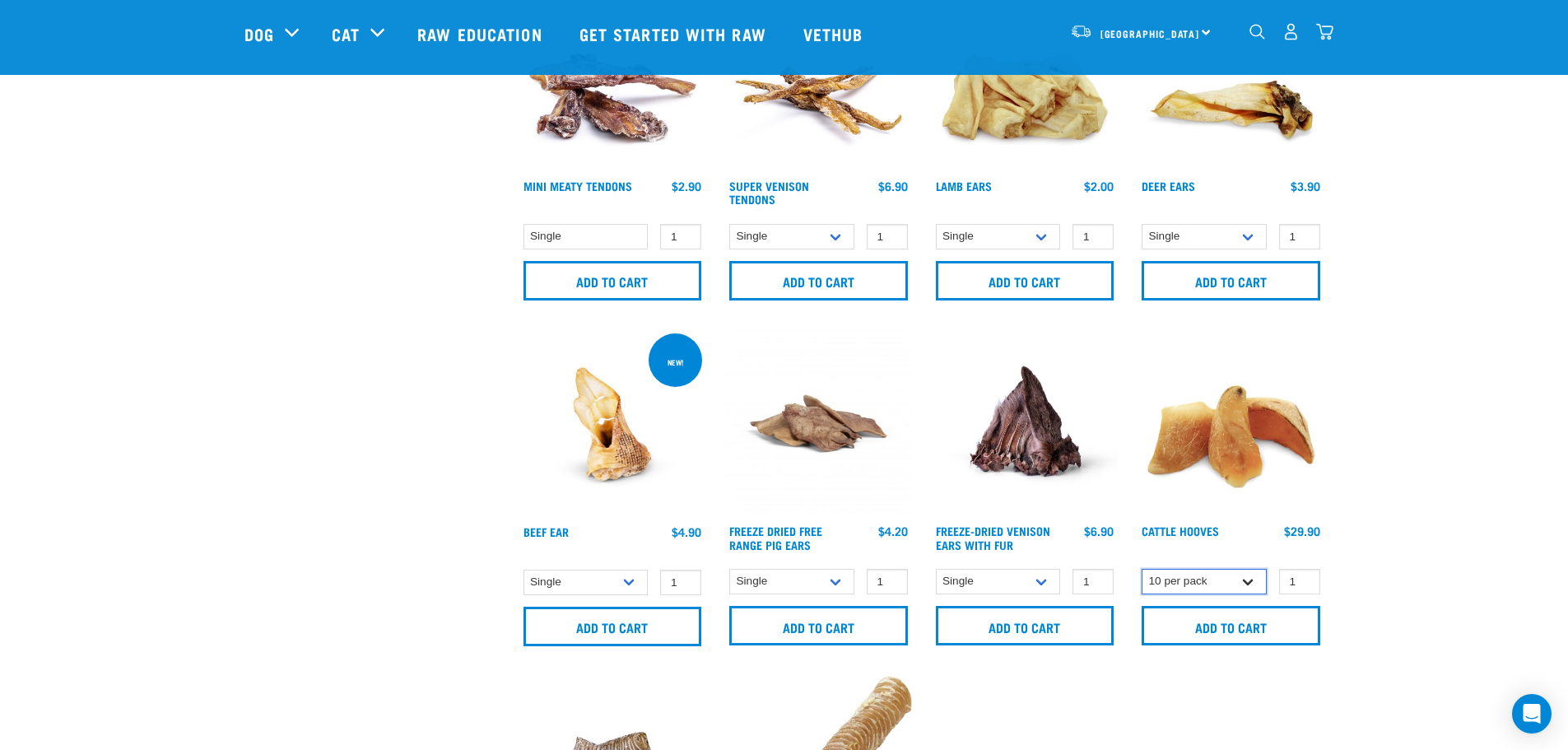
click at [1244, 578] on select "Single 10 per pack Bulk (30 pack)" at bounding box center [1204, 581] width 125 height 26
select select "691"
click at [1141, 568] on select "Single 10 per pack Bulk (30 pack)" at bounding box center [1204, 581] width 125 height 26
click at [1302, 577] on input "2" at bounding box center [1300, 581] width 41 height 26
click at [1302, 576] on input "3" at bounding box center [1300, 581] width 41 height 26
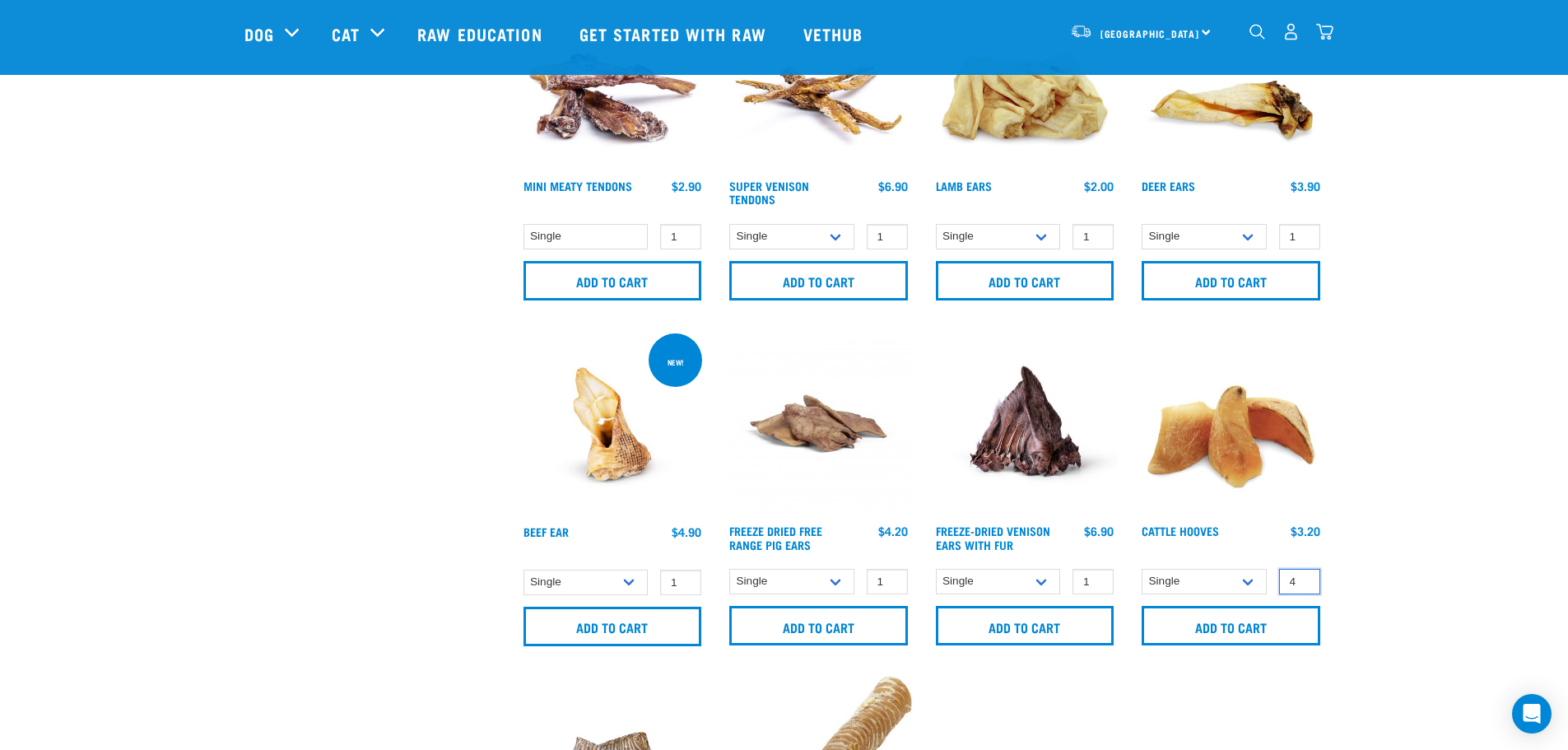
click at [1302, 576] on input "4" at bounding box center [1300, 581] width 41 height 26
click at [1303, 573] on input "4" at bounding box center [1300, 581] width 41 height 26
type input "5"
click at [1303, 576] on input "5" at bounding box center [1300, 581] width 41 height 26
click at [1262, 618] on input "Add to cart" at bounding box center [1230, 625] width 178 height 39
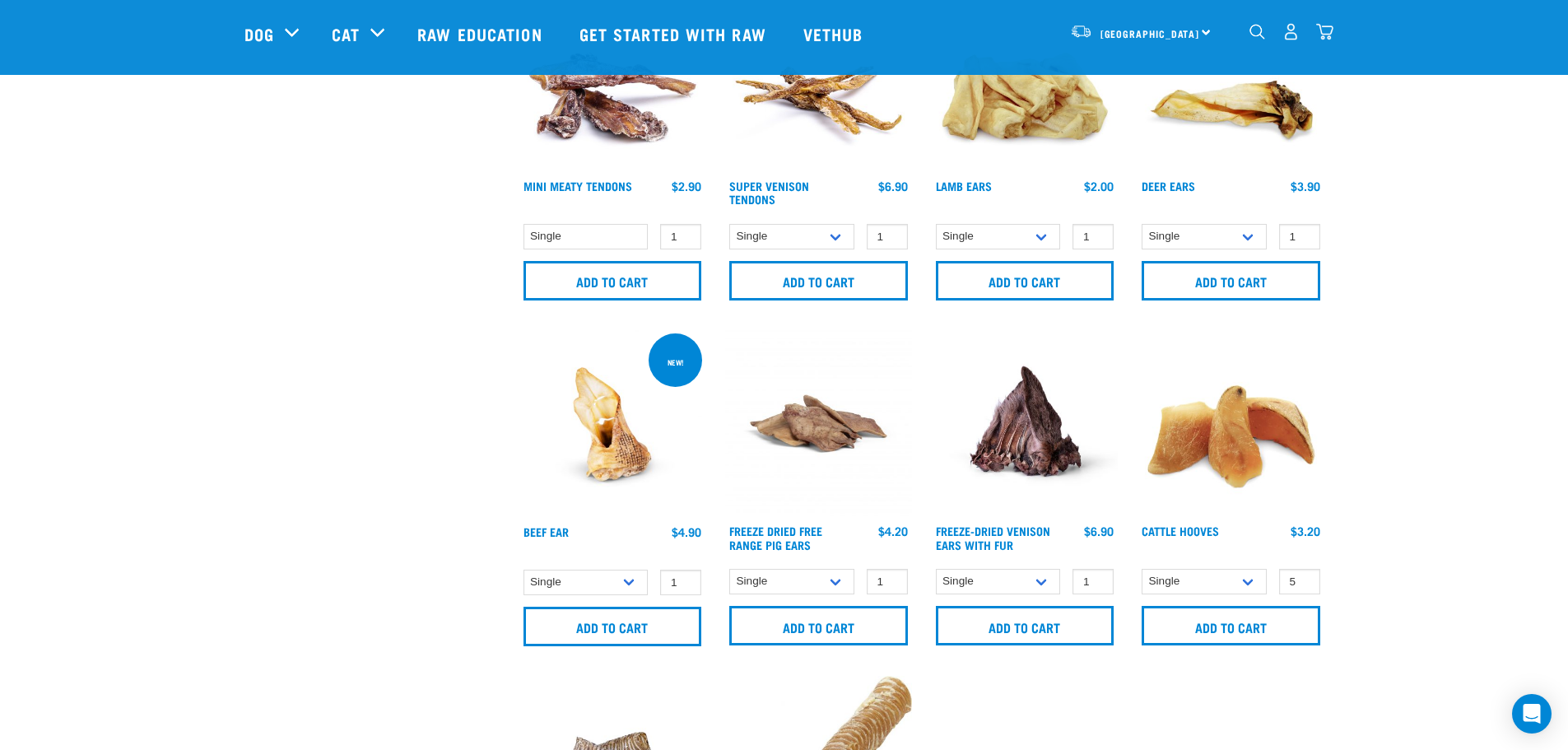
click at [1326, 33] on img "dropdown navigation" at bounding box center [1324, 31] width 17 height 17
click at [1319, 33] on img "dropdown navigation" at bounding box center [1324, 31] width 17 height 17
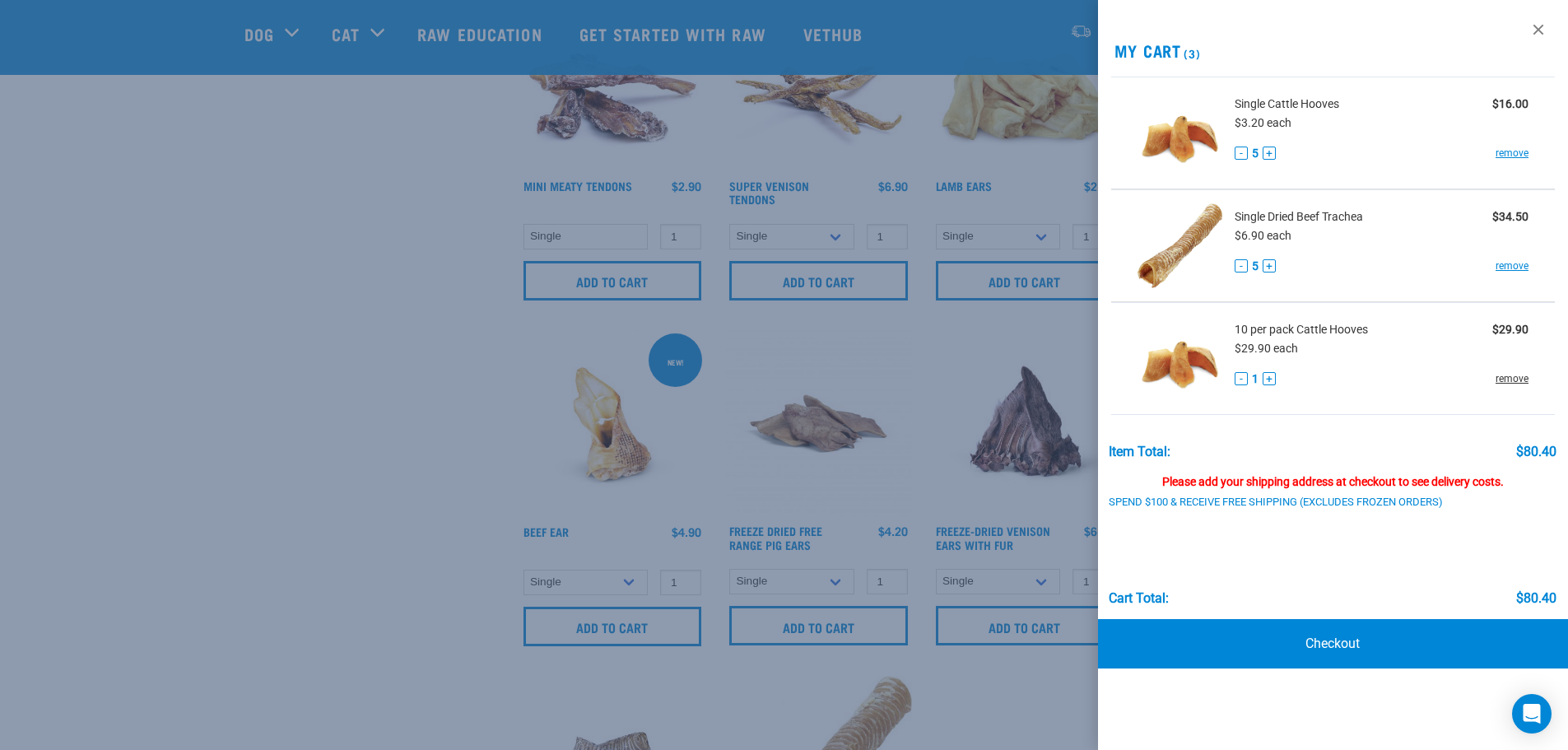
click at [1510, 379] on link "remove" at bounding box center [1512, 379] width 33 height 15
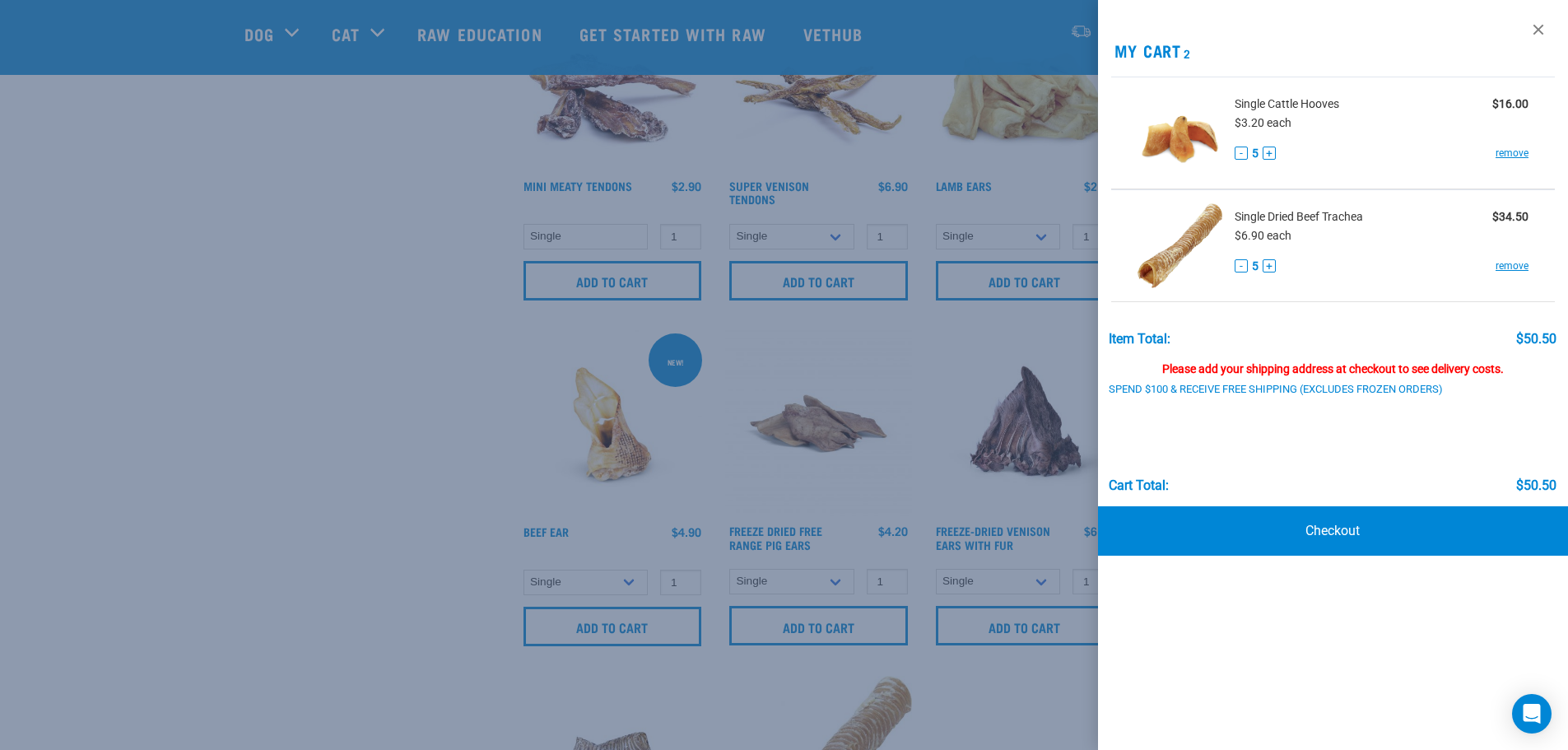
click at [185, 237] on div at bounding box center [784, 375] width 1568 height 750
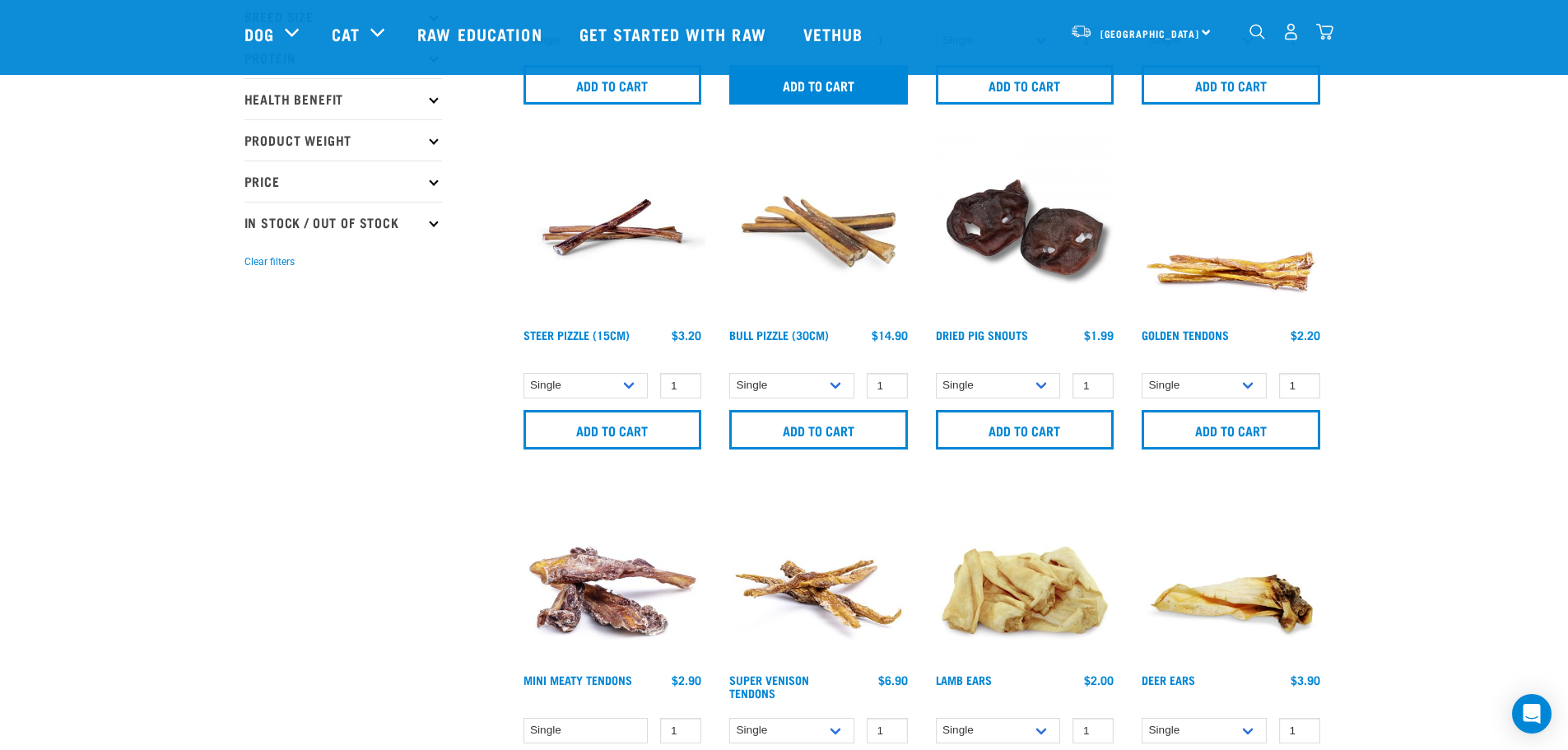
scroll to position [0, 0]
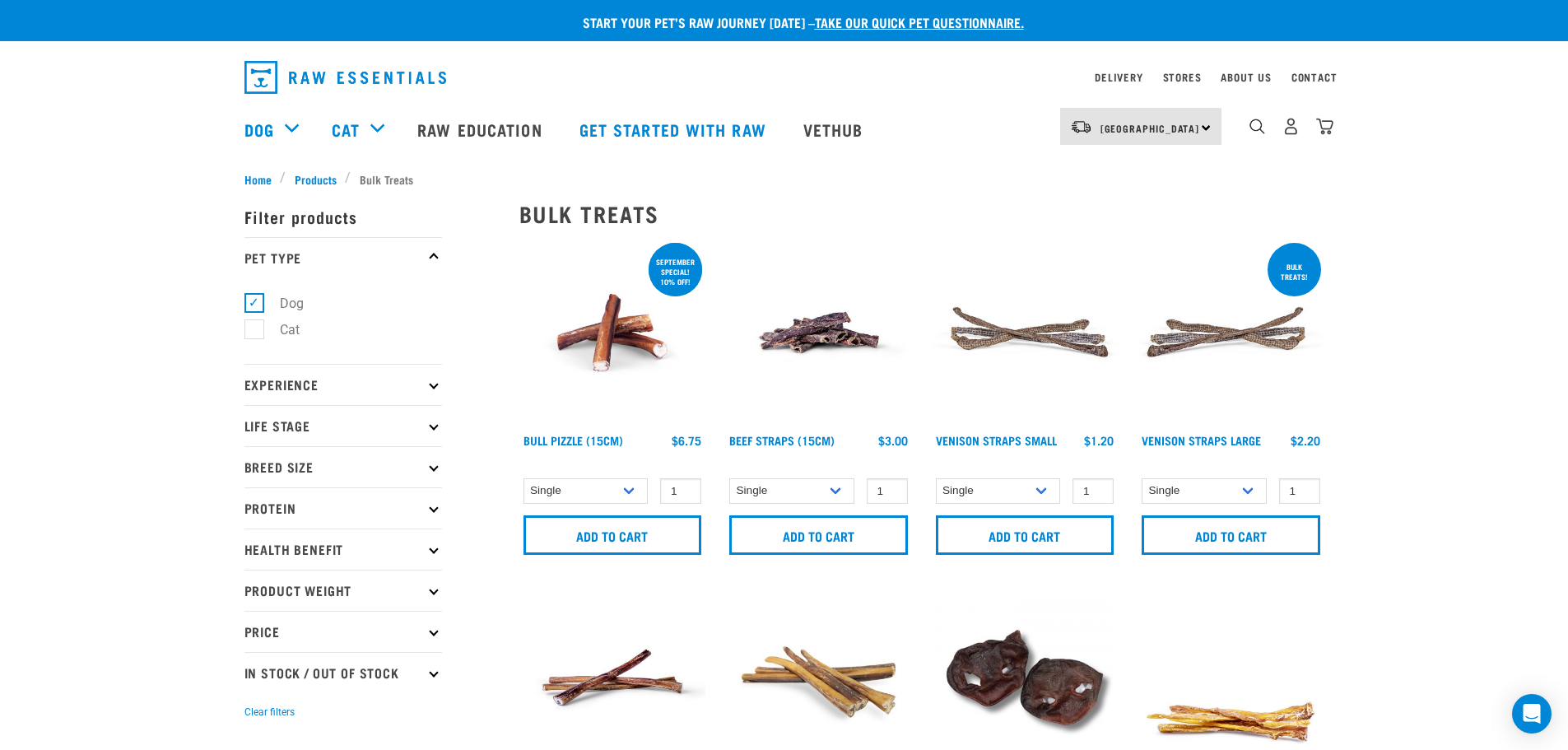
click at [1193, 326] on img at bounding box center [1231, 333] width 187 height 187
click at [425, 79] on img "dropdown navigation" at bounding box center [345, 77] width 201 height 33
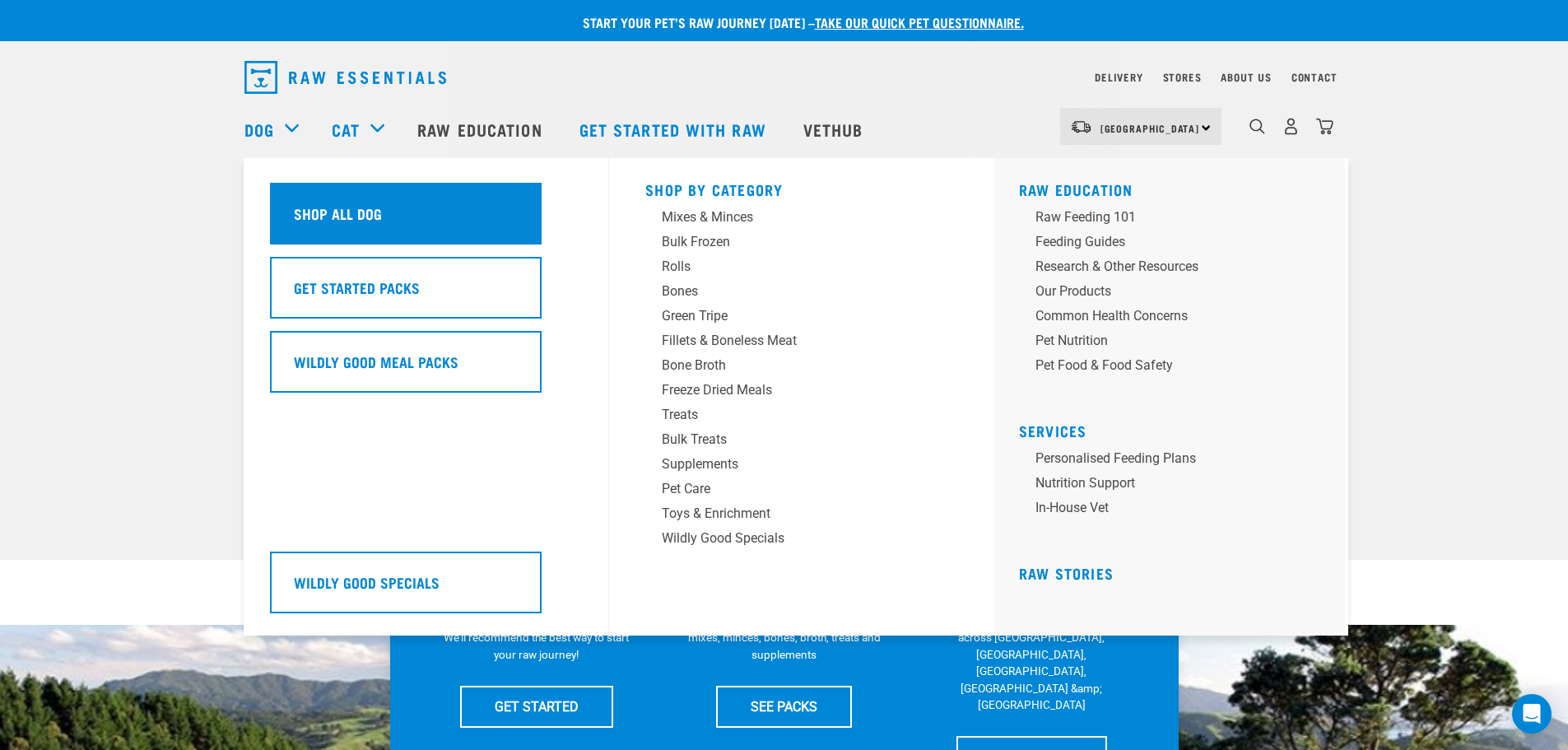
click at [379, 218] on h5 "Shop All Dog" at bounding box center [338, 213] width 88 height 21
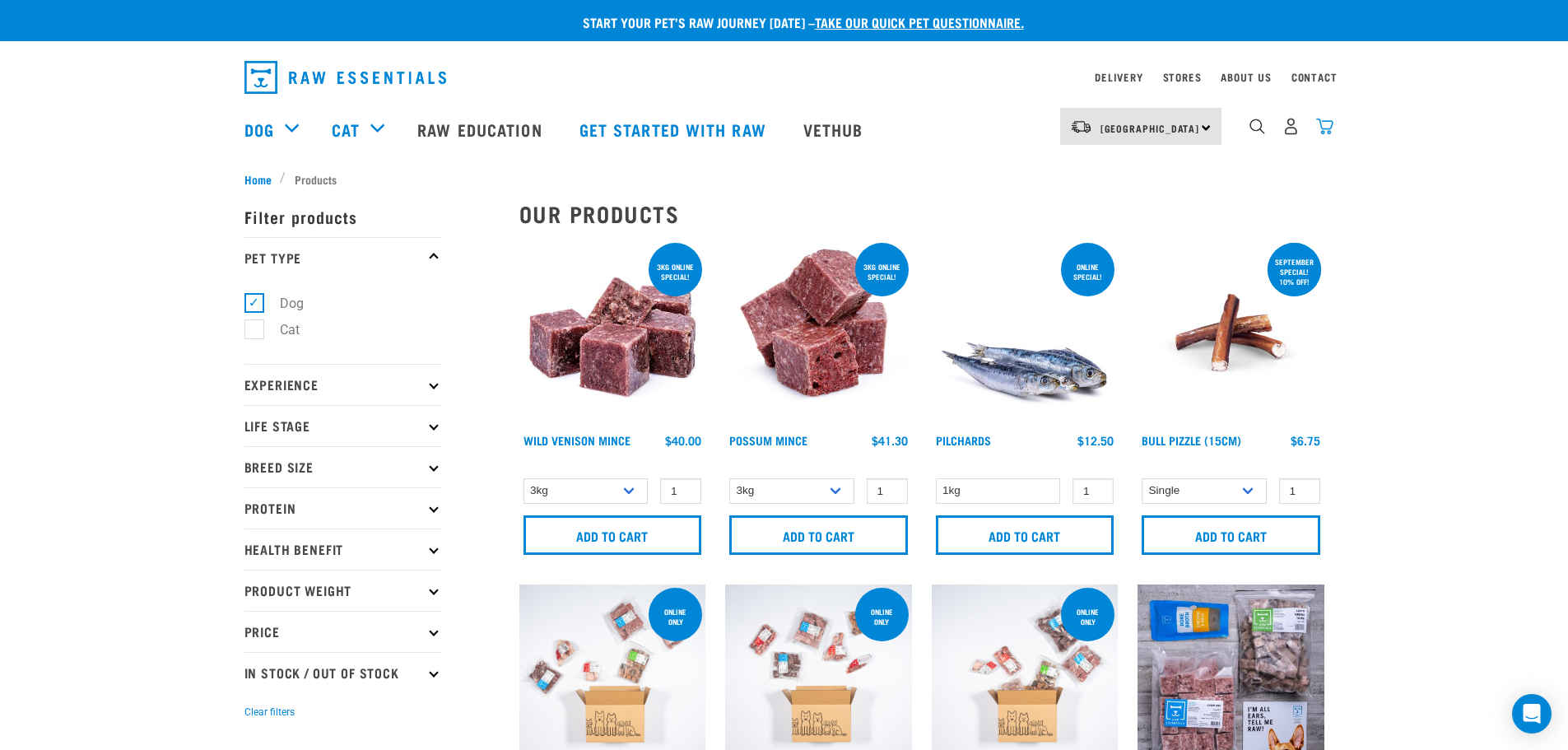
click at [1326, 127] on img "dropdown navigation" at bounding box center [1324, 126] width 17 height 17
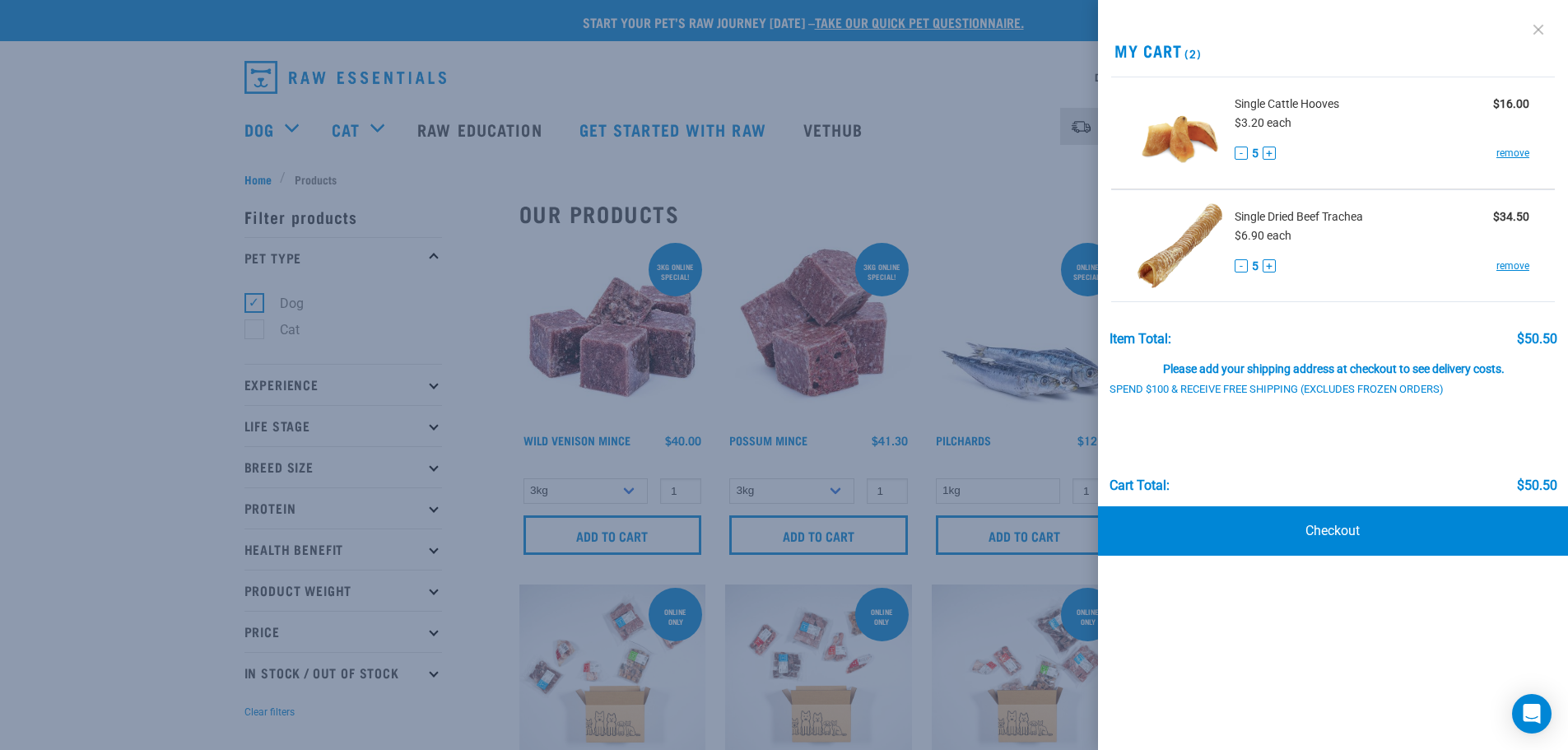
click at [1536, 37] on link at bounding box center [1539, 29] width 27 height 27
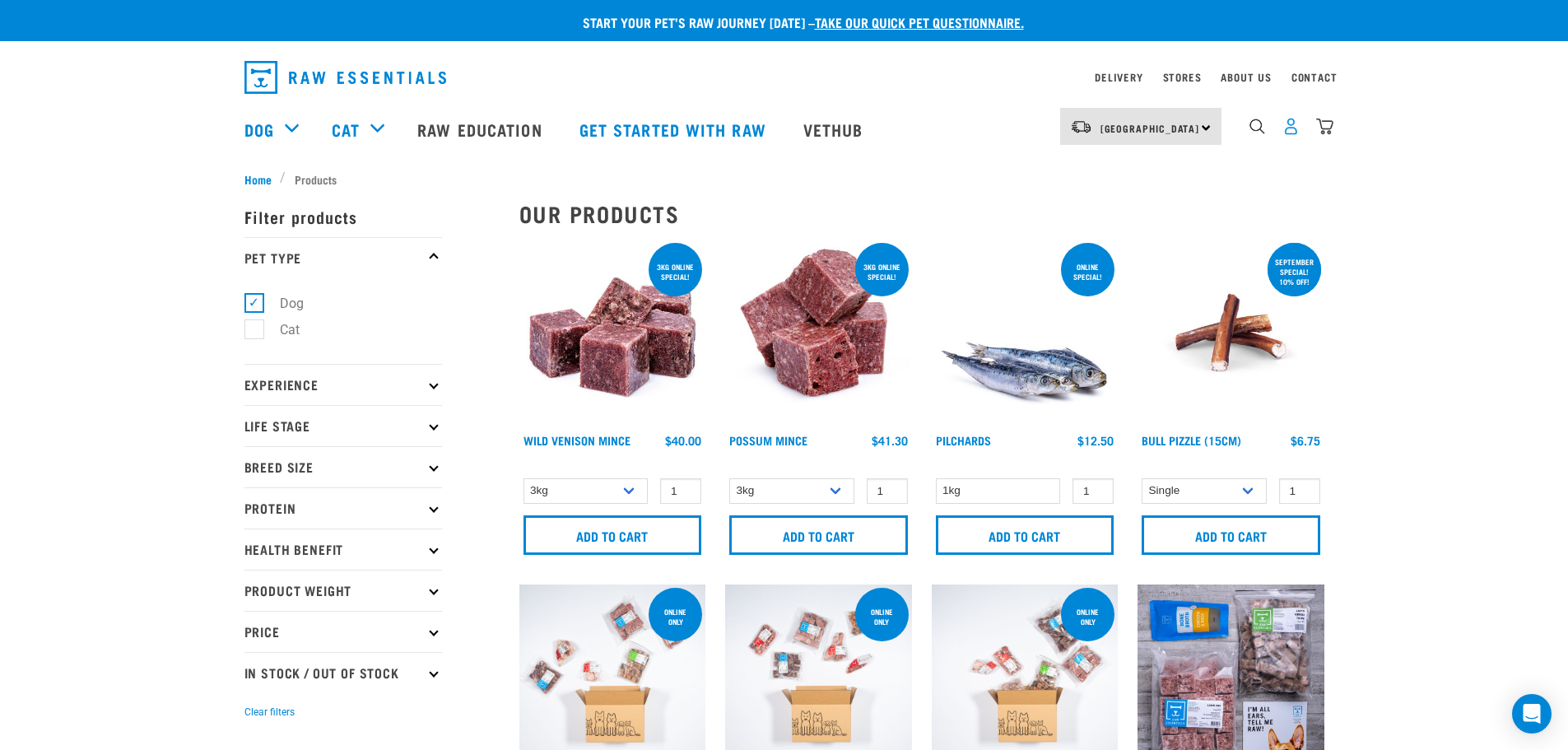
click at [1292, 135] on img "dropdown navigation" at bounding box center [1290, 126] width 17 height 17
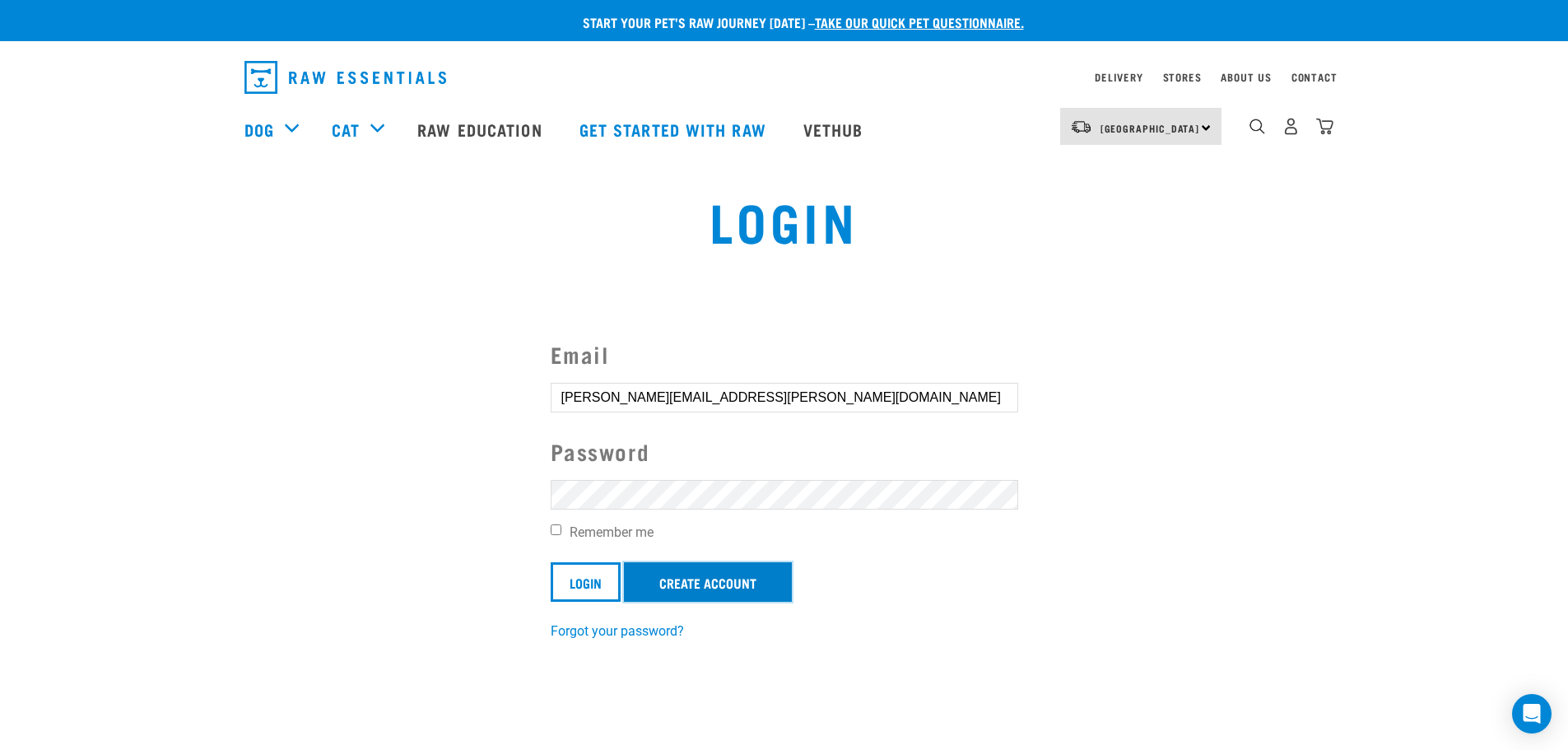
click at [755, 567] on link "Create Account" at bounding box center [707, 582] width 167 height 39
drag, startPoint x: 755, startPoint y: 567, endPoint x: 645, endPoint y: 563, distance: 110.1
click at [713, 532] on form "Email [PERSON_NAME][EMAIL_ADDRESS][PERSON_NAME][DOMAIN_NAME] Password Remember …" at bounding box center [784, 469] width 468 height 265
click at [587, 569] on input "Login" at bounding box center [585, 582] width 70 height 39
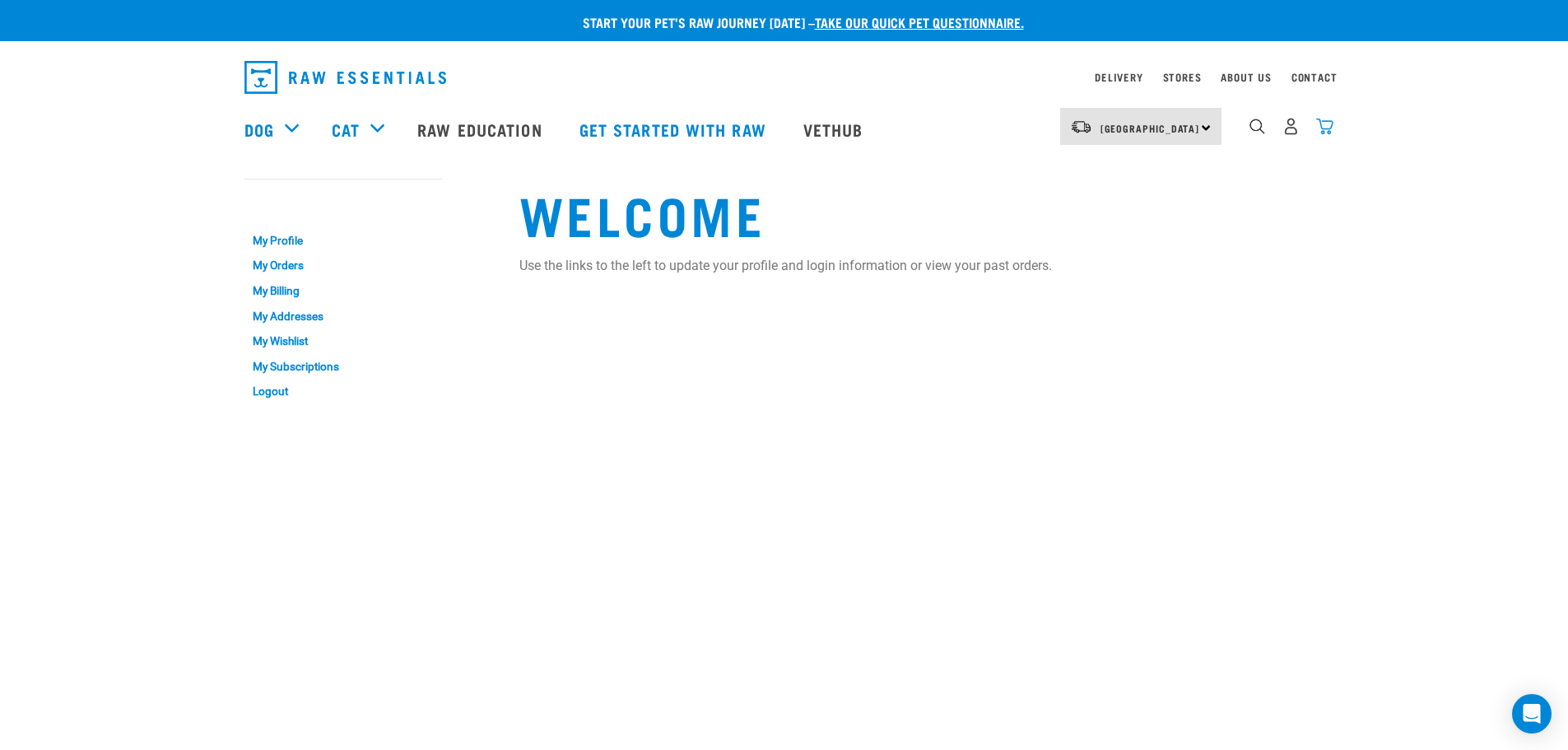
click at [1334, 132] on img "dropdown navigation" at bounding box center [1324, 126] width 17 height 17
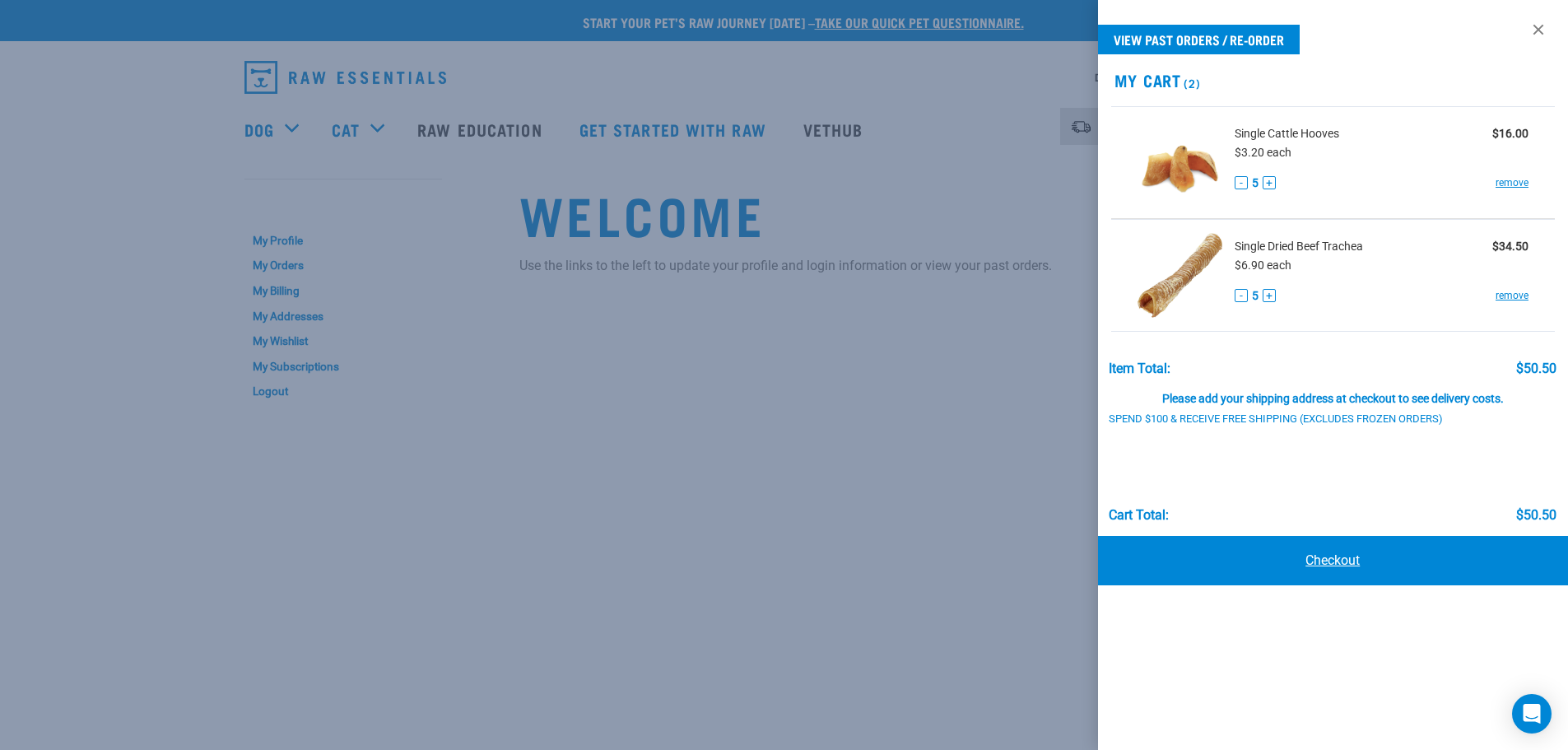
click at [1337, 573] on link "Checkout" at bounding box center [1333, 559] width 470 height 49
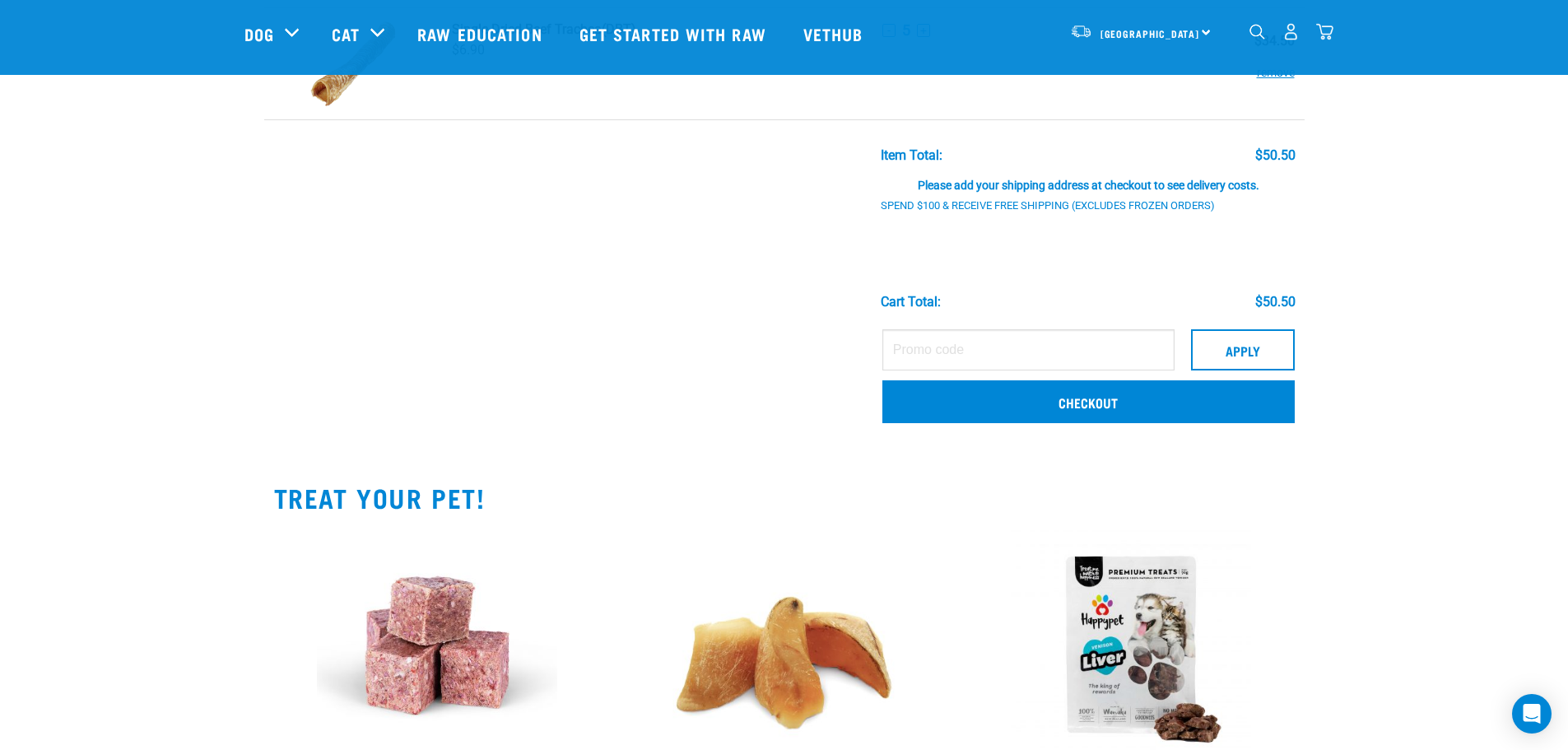
scroll to position [247, 0]
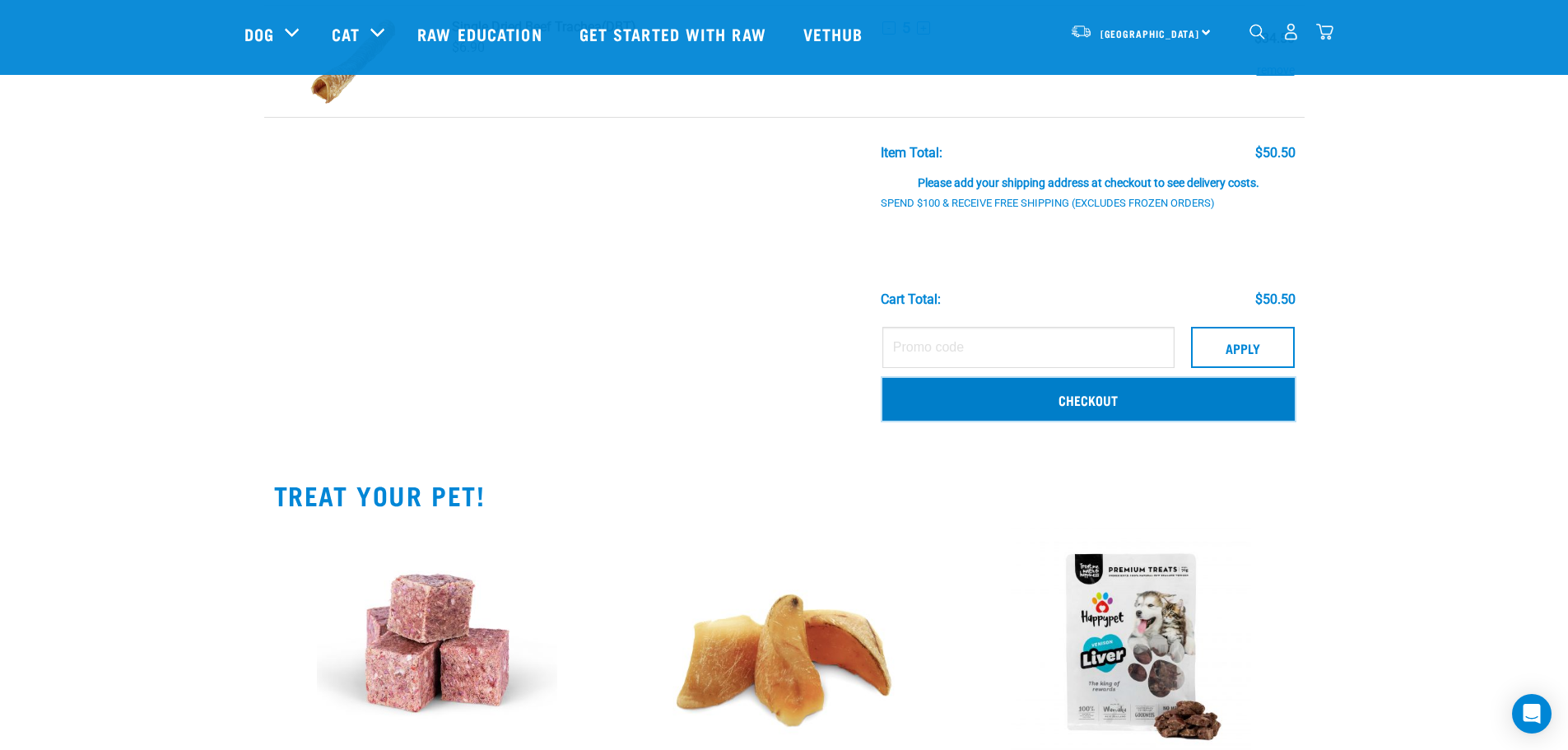
click at [1086, 401] on link "Checkout" at bounding box center [1088, 399] width 412 height 43
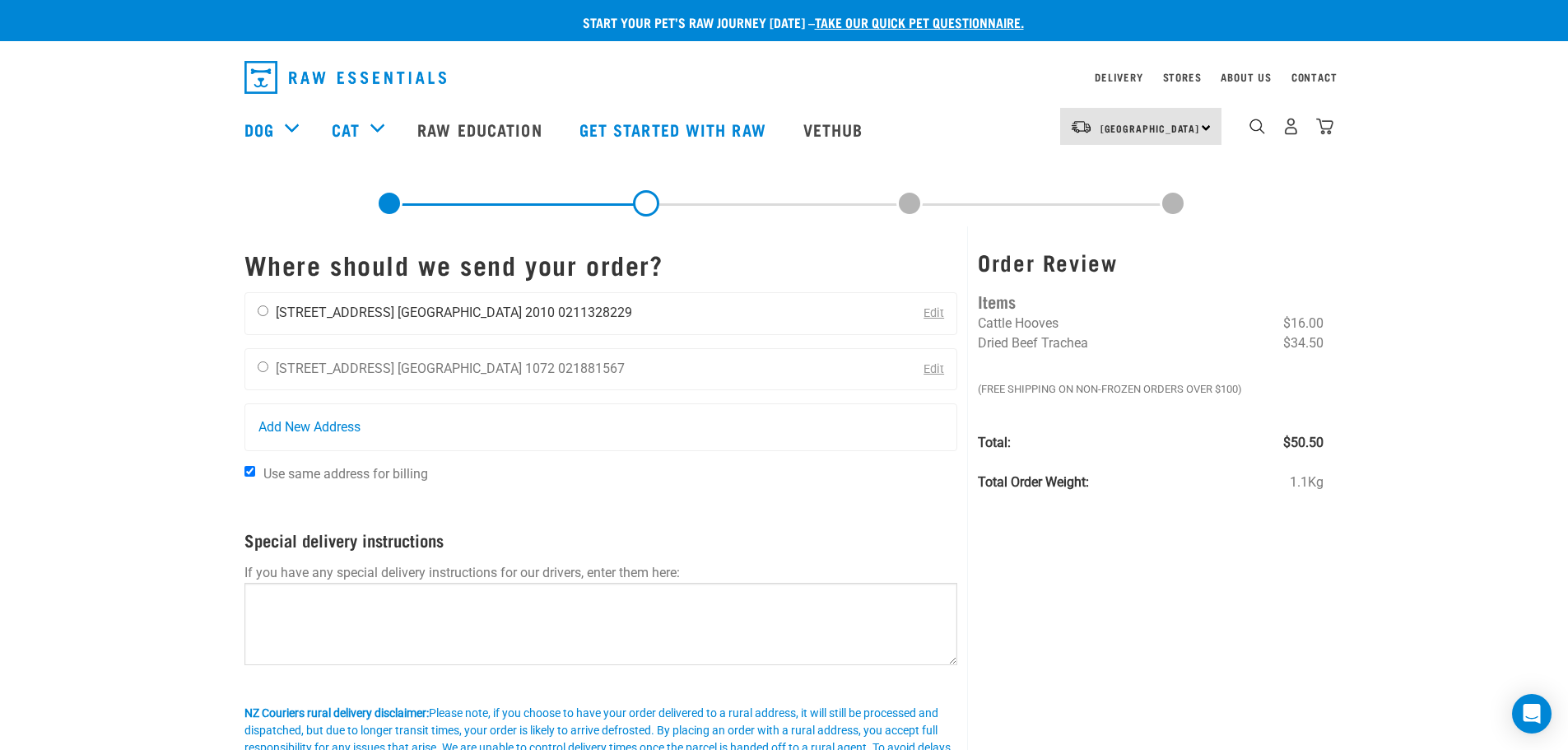
click at [275, 310] on li "[STREET_ADDRESS]" at bounding box center [334, 313] width 118 height 16
click at [264, 314] on input "radio" at bounding box center [263, 311] width 11 height 11
radio input "true"
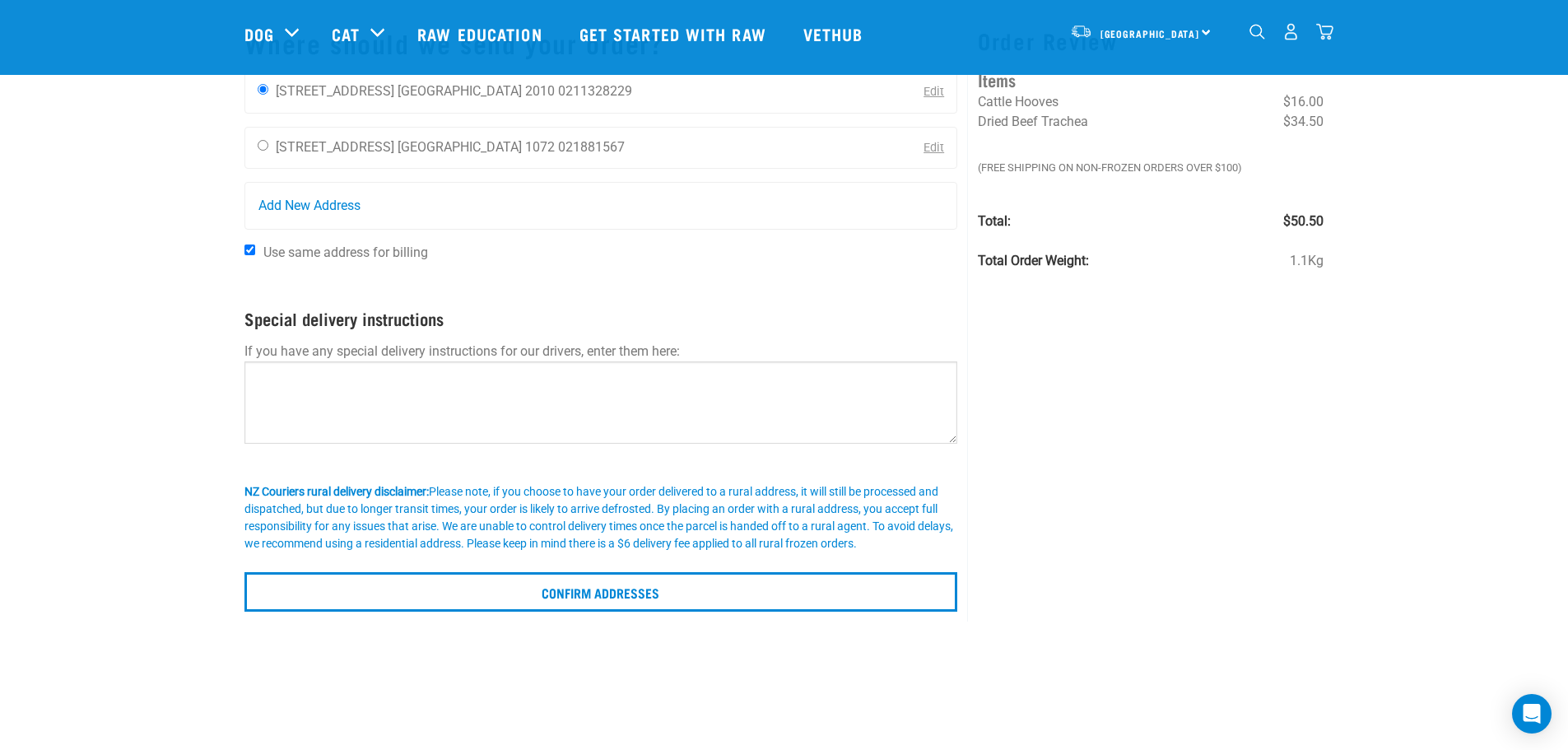
scroll to position [247, 0]
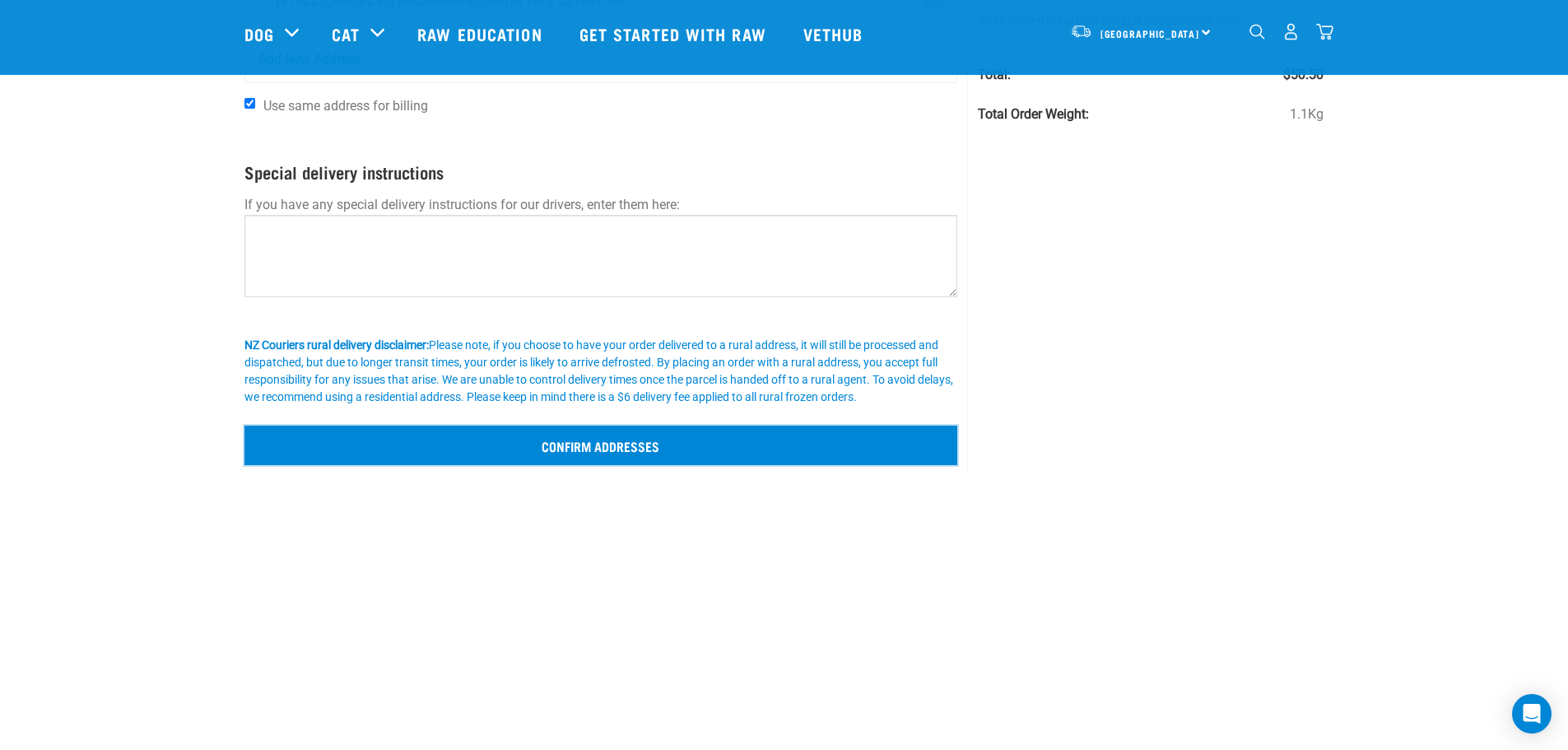
click at [621, 453] on input "Confirm addresses" at bounding box center [600, 445] width 714 height 39
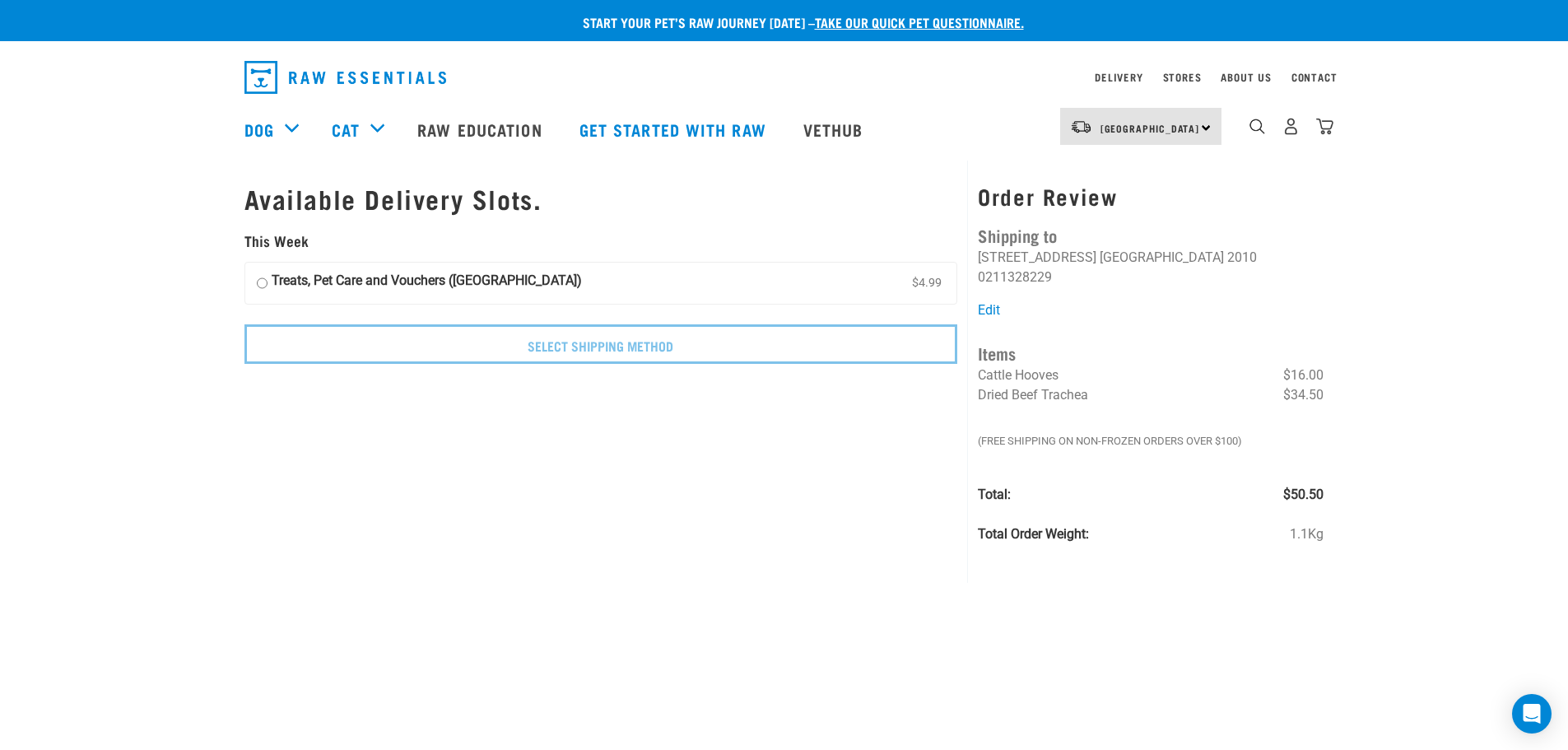
click at [261, 286] on input "Treats, Pet Care and Vouchers (North Island) $4.99" at bounding box center [262, 283] width 11 height 25
radio input "true"
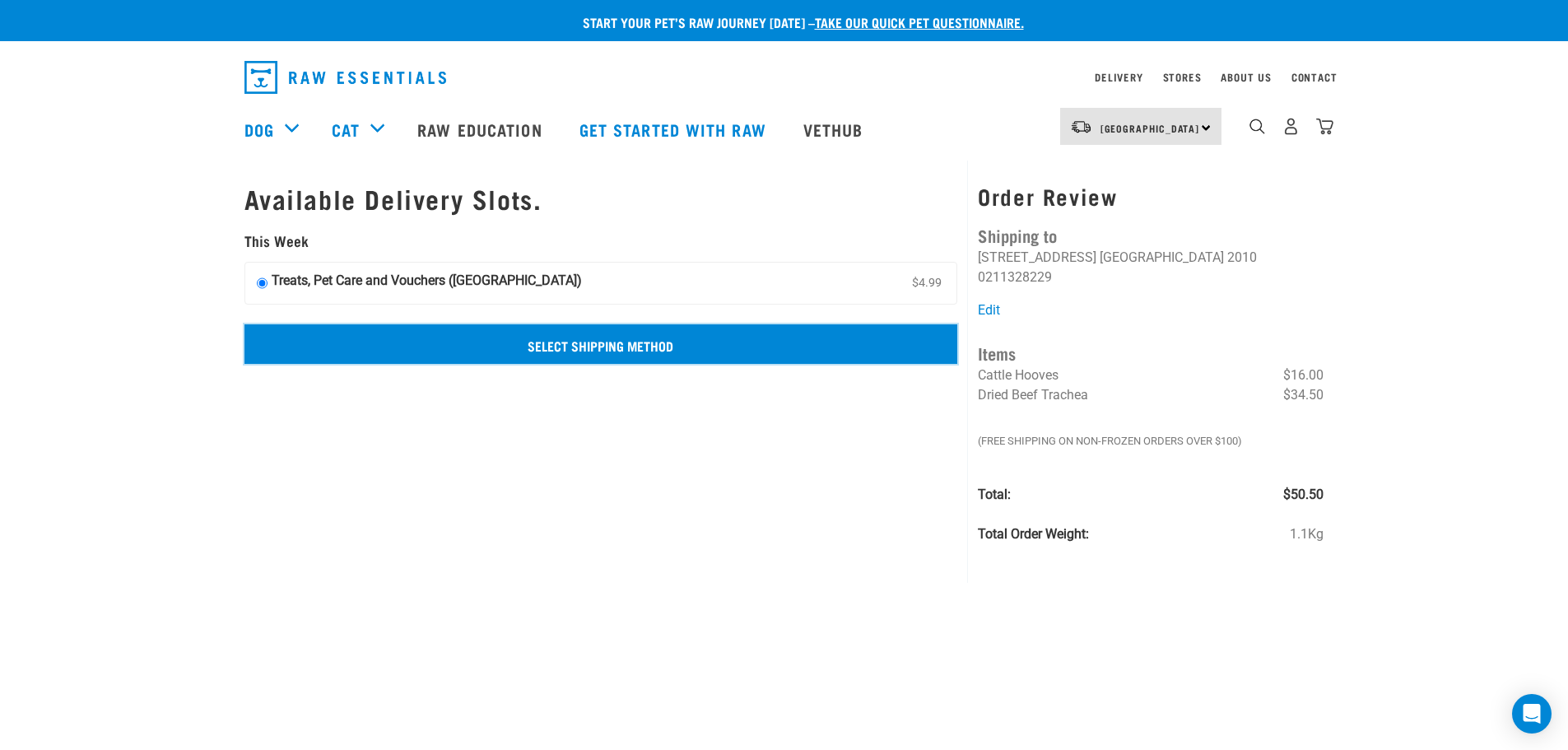
click at [486, 353] on input "Select Shipping Method" at bounding box center [600, 344] width 714 height 39
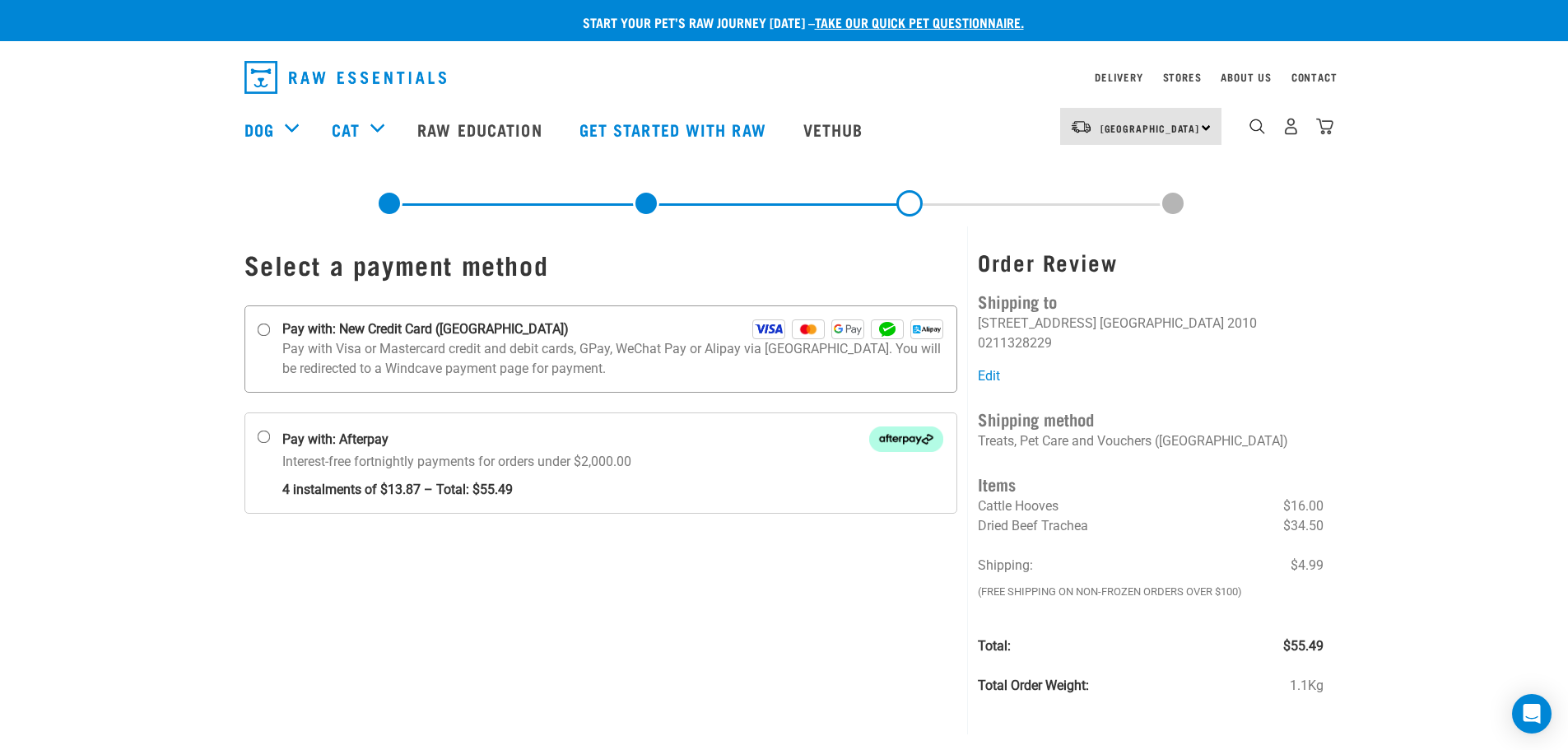
click at [286, 333] on strong "Pay with: New Credit Card ([GEOGRAPHIC_DATA])" at bounding box center [425, 329] width 286 height 20
click at [270, 333] on input "Pay with: New Credit Card ([GEOGRAPHIC_DATA])" at bounding box center [263, 330] width 13 height 13
radio input "true"
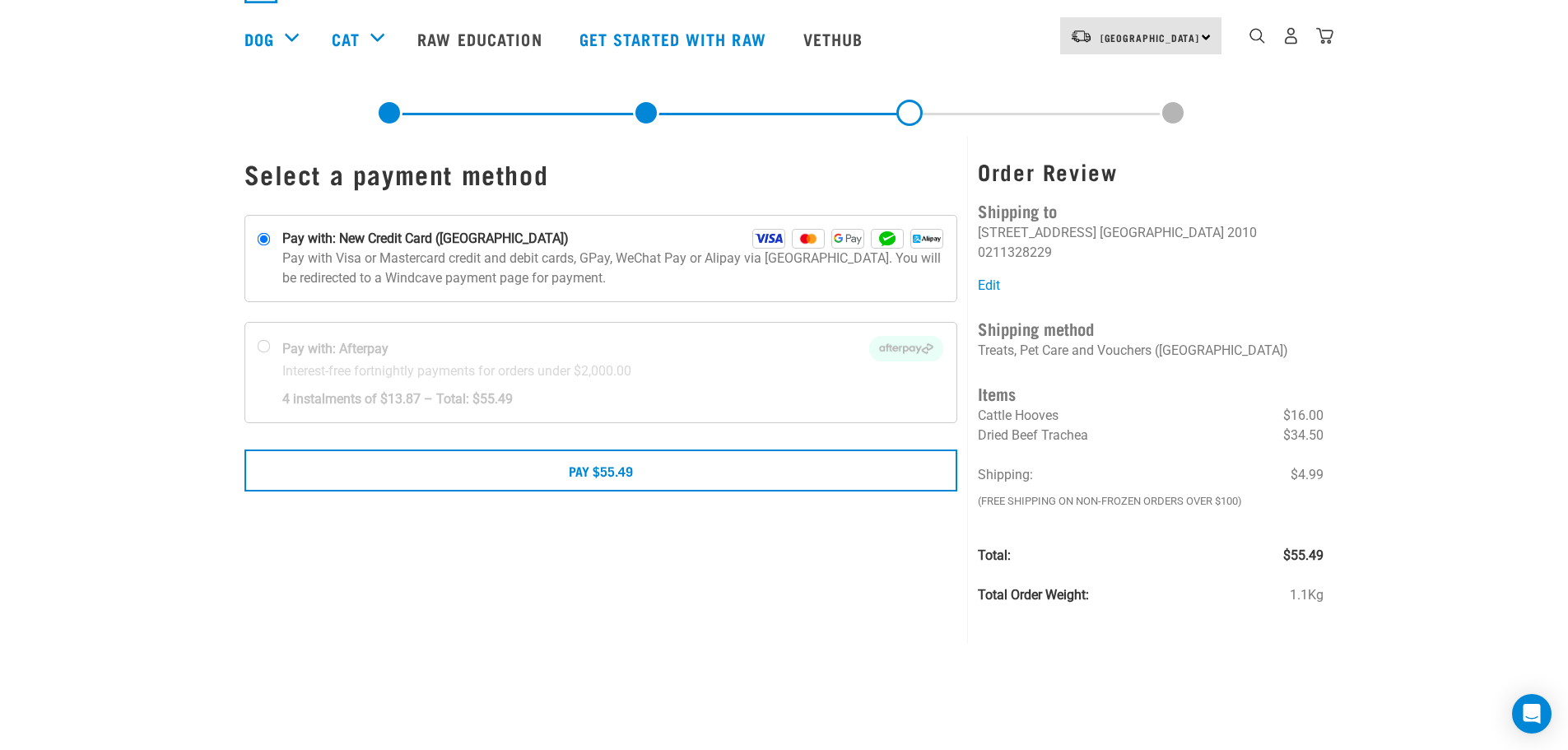
scroll to position [165, 0]
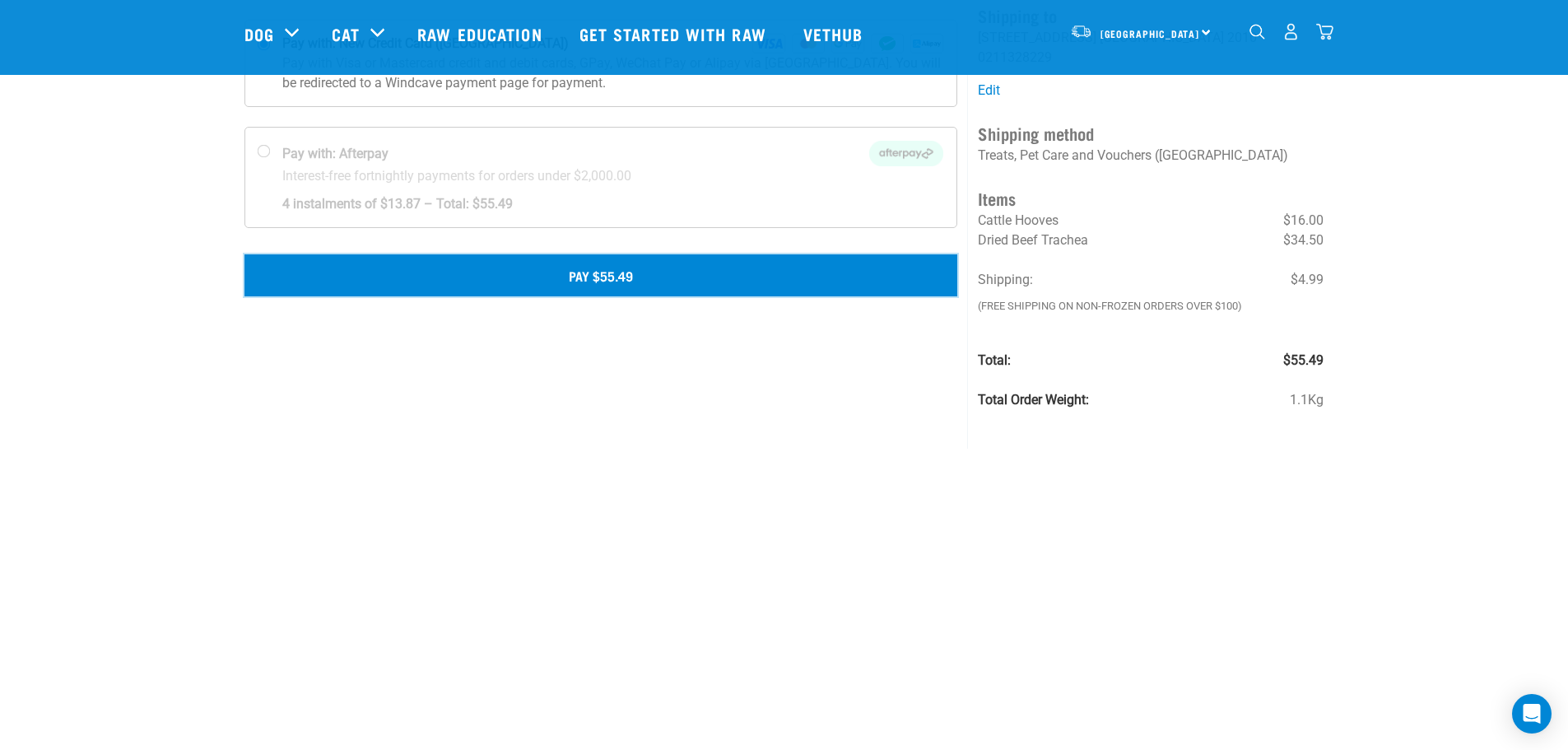
click at [621, 285] on button "Pay $55.49" at bounding box center [600, 274] width 714 height 41
